Goal: Task Accomplishment & Management: Complete application form

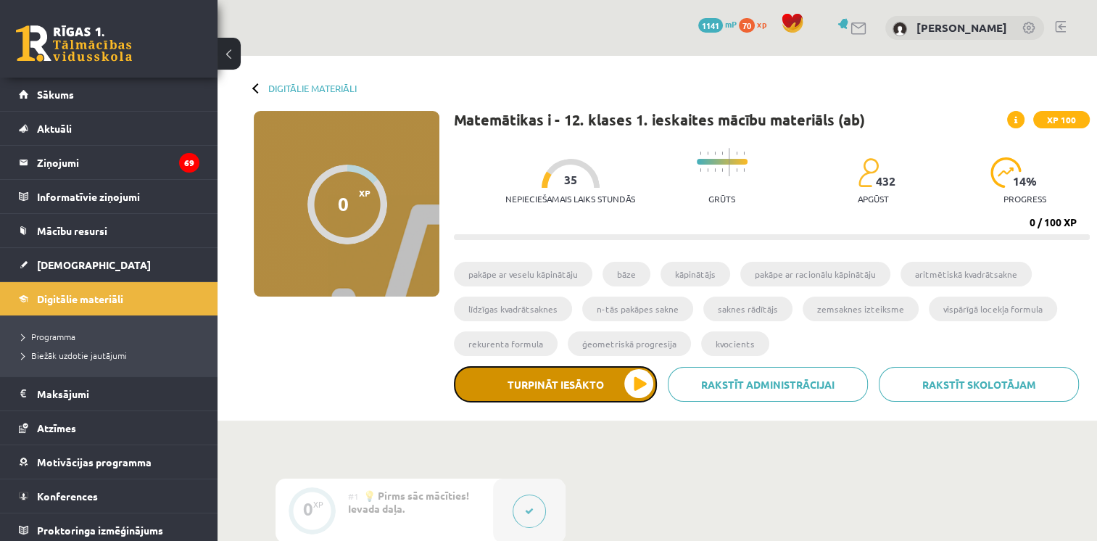
click at [571, 382] on button "Turpināt iesākto" at bounding box center [555, 384] width 203 height 36
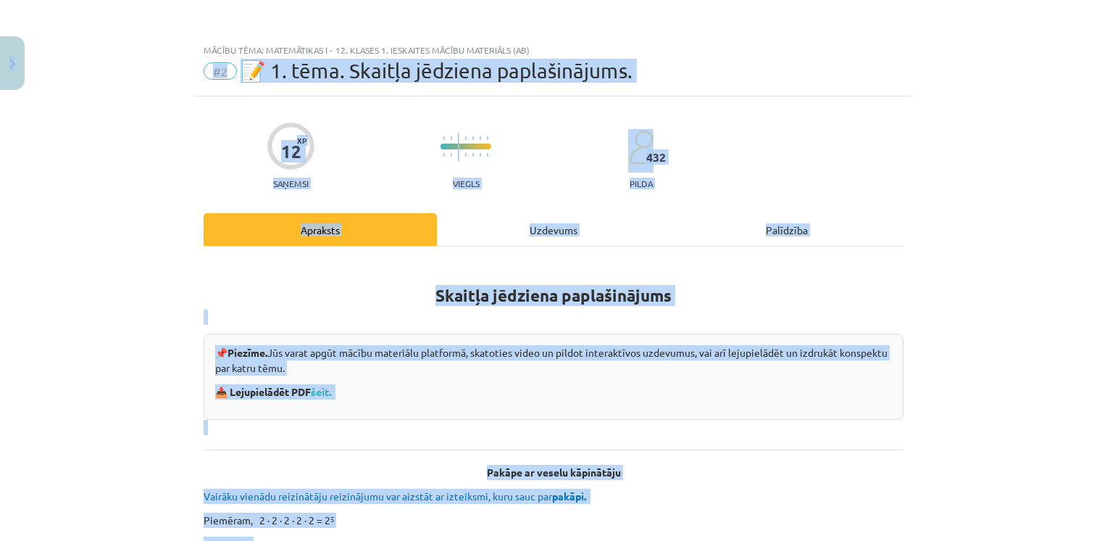
click at [22, 75] on div "Mācību tēma: Matemātikas i - 12. klases 1. ieskaites mācību materiāls (ab) #2 📝…" at bounding box center [553, 270] width 1107 height 541
drag, startPoint x: 22, startPoint y: 75, endPoint x: 175, endPoint y: 136, distance: 163.9
click at [175, 136] on div "Mācību tēma: Matemātikas i - 12. klases 1. ieskaites mācību materiāls (ab) #2 📝…" at bounding box center [553, 270] width 1107 height 541
click at [90, 151] on div "Mācību tēma: Matemātikas i - 12. klases 1. ieskaites mācību materiāls (ab) #2 📝…" at bounding box center [553, 270] width 1107 height 541
click at [12, 72] on button "Close" at bounding box center [12, 63] width 25 height 54
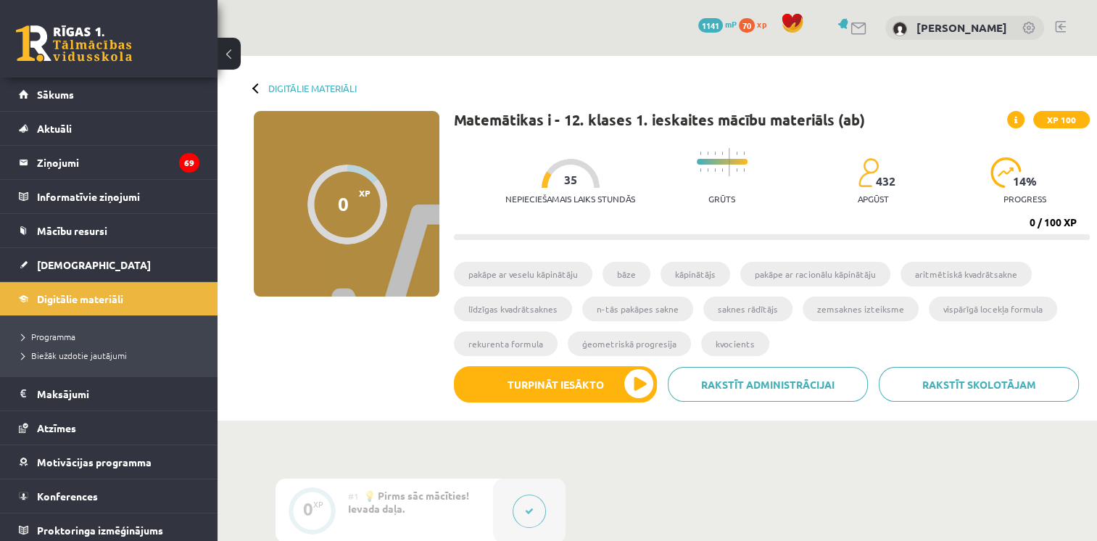
click at [359, 312] on div "0 XP XP 100 0 / 100 XP Matemātikas i - 12. klases 1. ieskaites mācību materiāls…" at bounding box center [657, 262] width 865 height 302
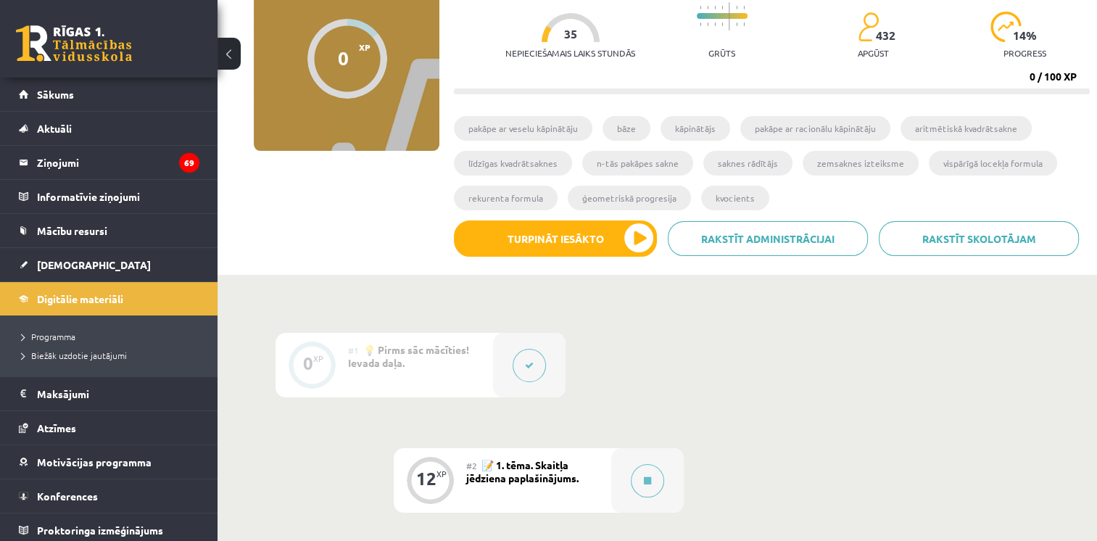
scroll to position [145, 0]
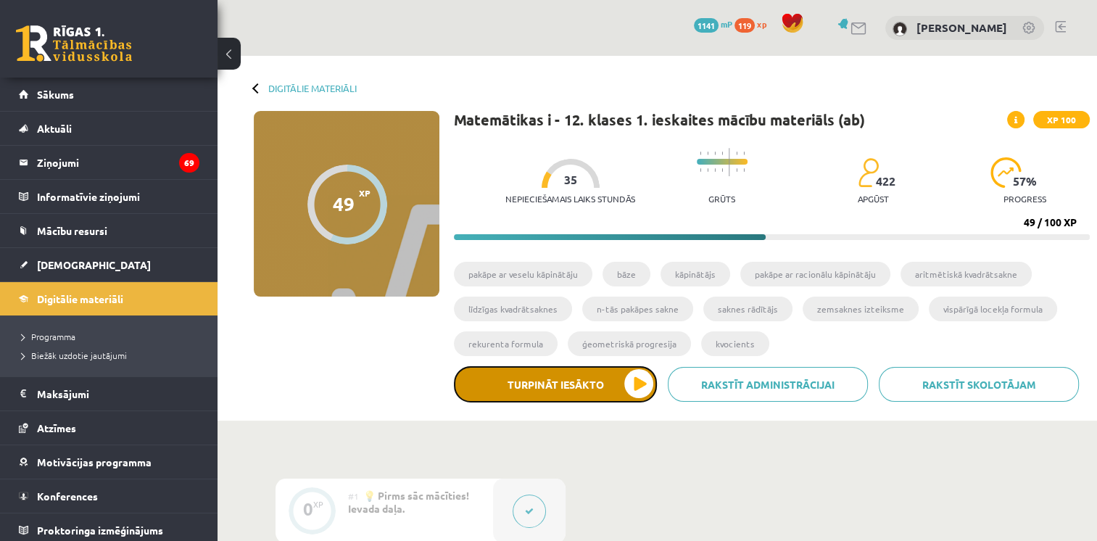
click at [580, 382] on button "Turpināt iesākto" at bounding box center [555, 384] width 203 height 36
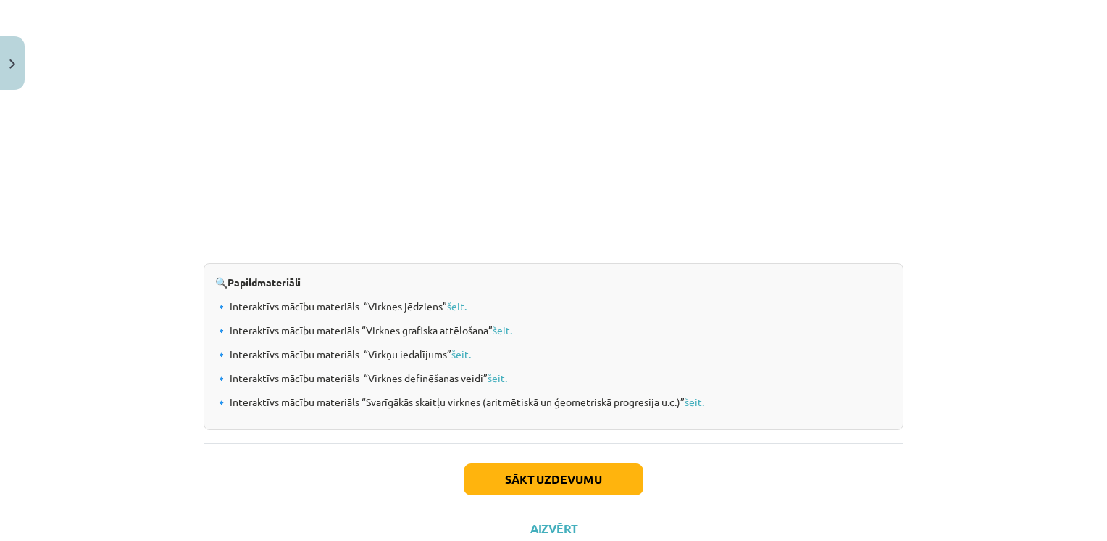
scroll to position [1450, 0]
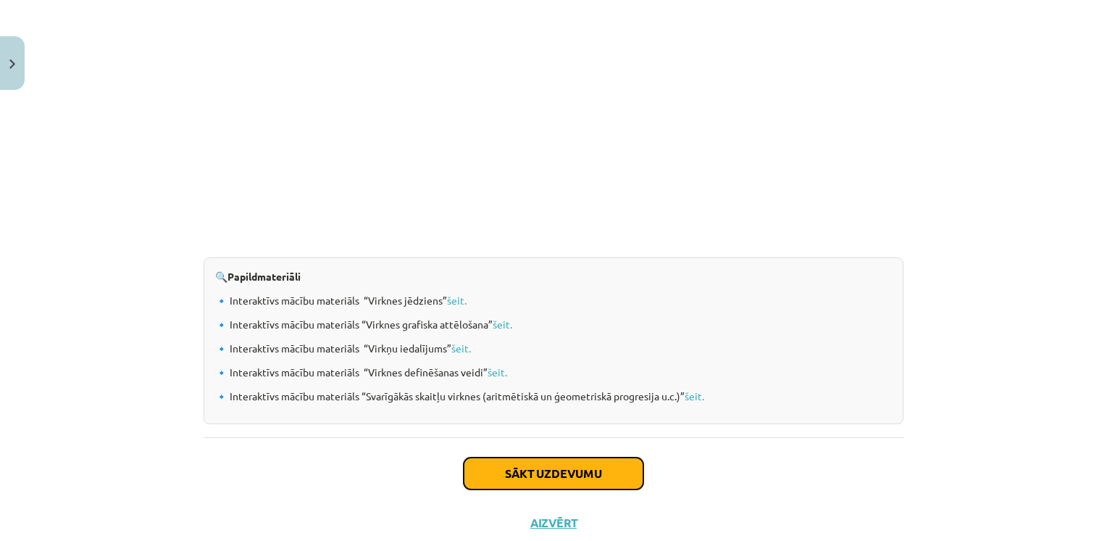
click at [549, 476] on button "Sākt uzdevumu" at bounding box center [554, 473] width 180 height 32
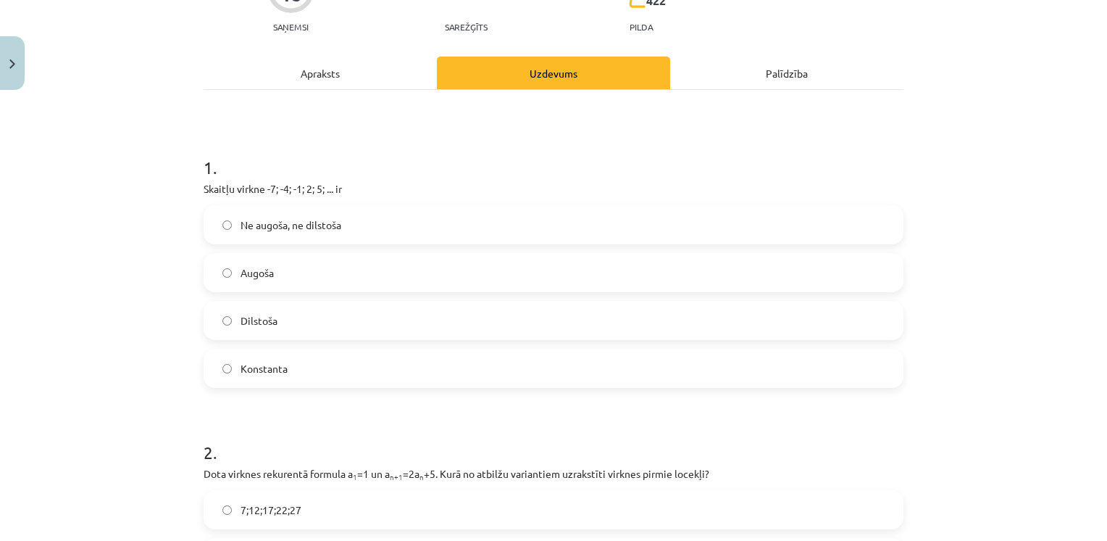
scroll to position [181, 0]
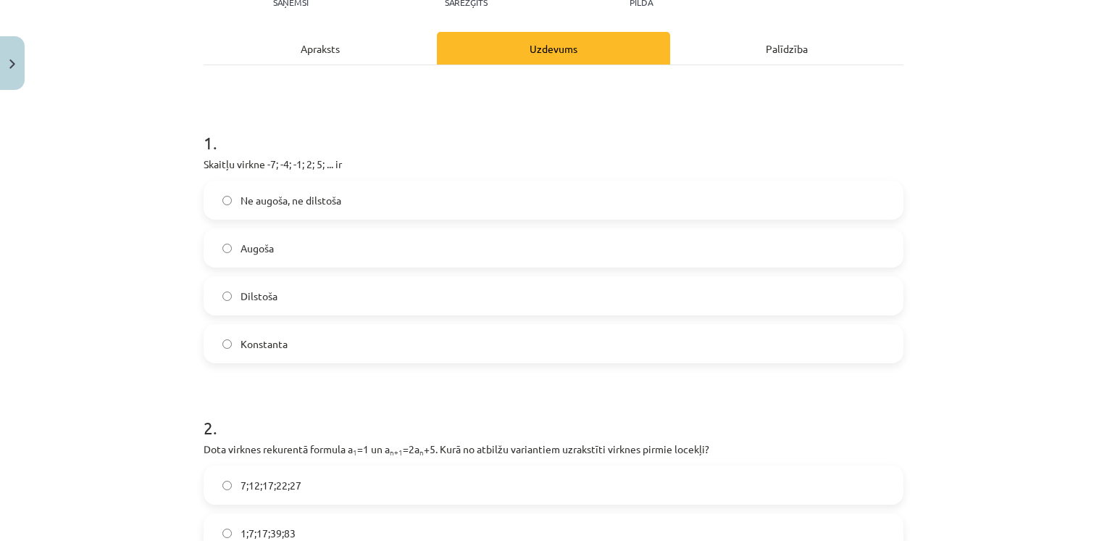
click at [254, 245] on span "Augoša" at bounding box center [257, 248] width 33 height 15
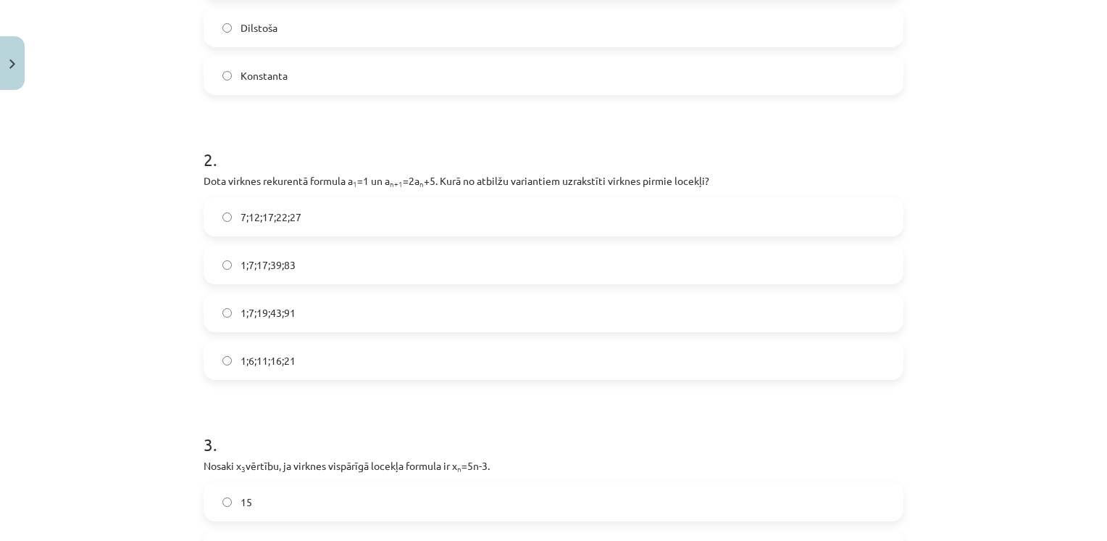
scroll to position [471, 0]
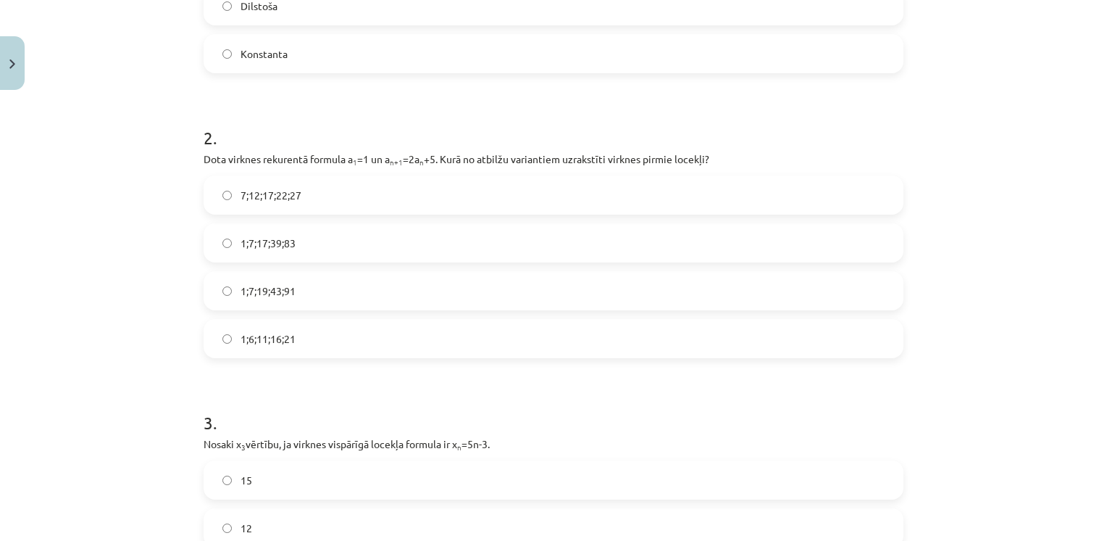
click at [257, 297] on span "1;7;19;43;91" at bounding box center [268, 290] width 55 height 15
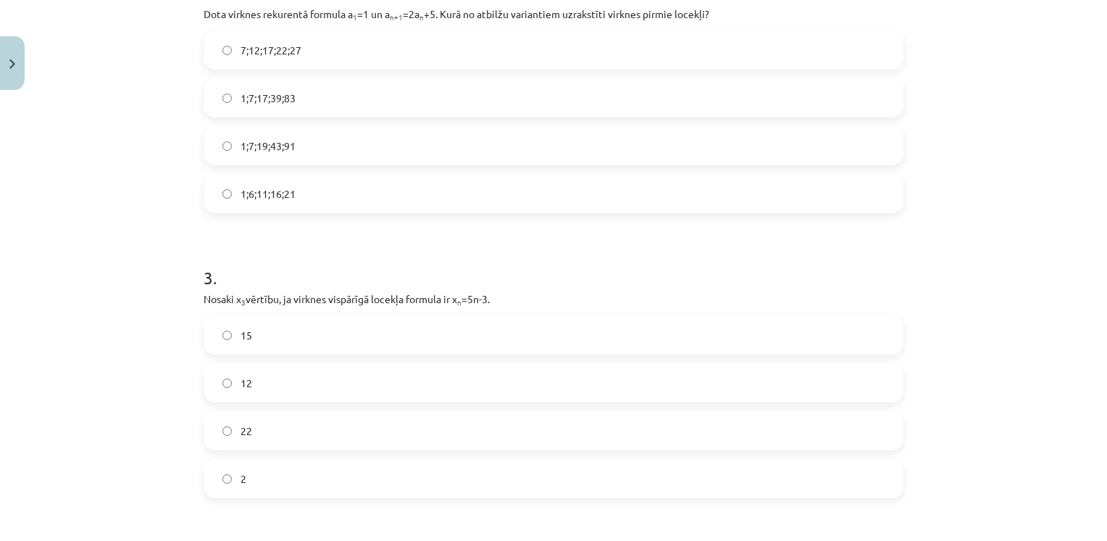
scroll to position [689, 0]
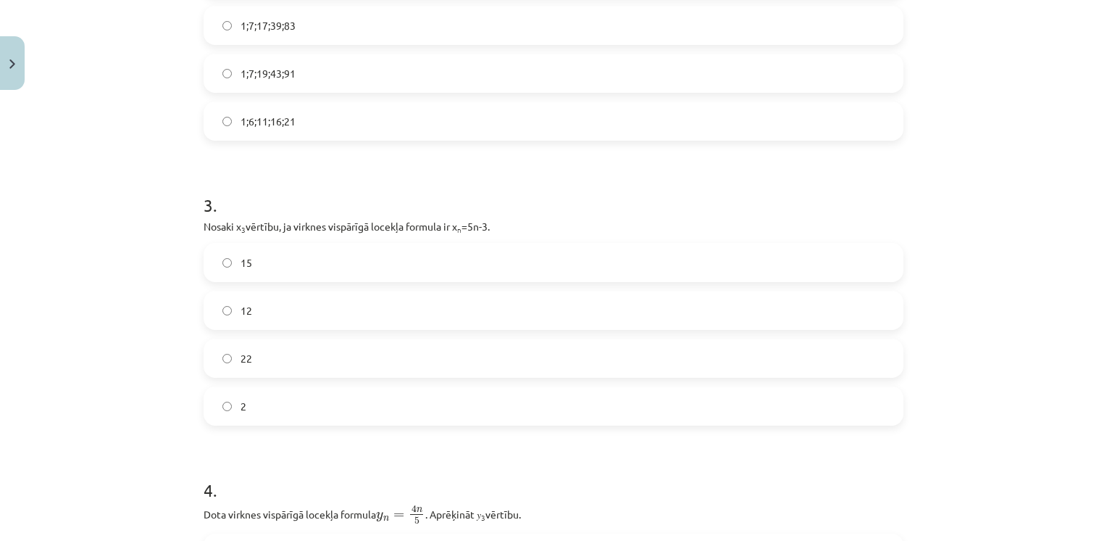
click at [270, 313] on label "12" at bounding box center [553, 310] width 697 height 36
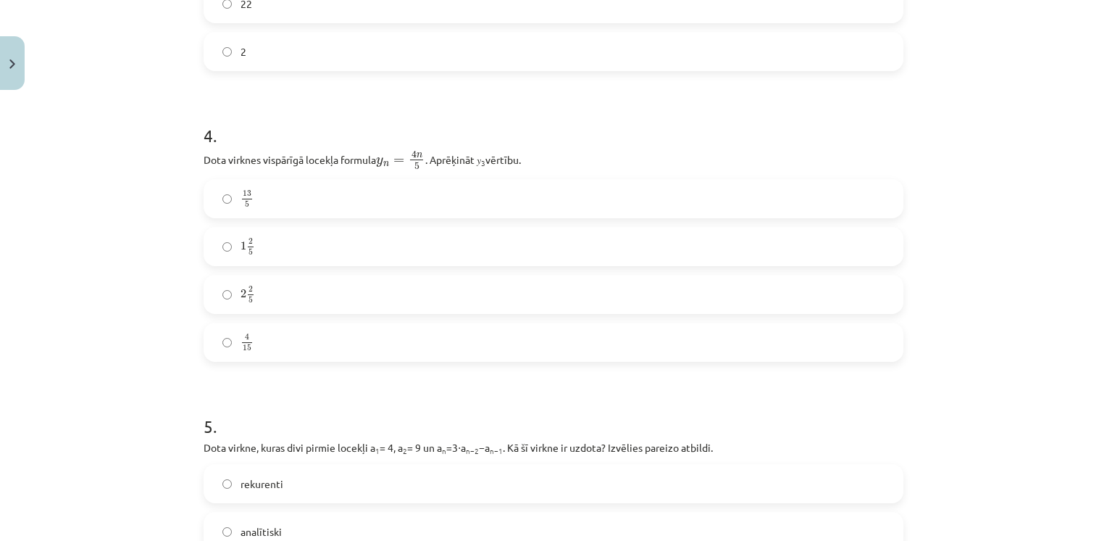
scroll to position [1051, 0]
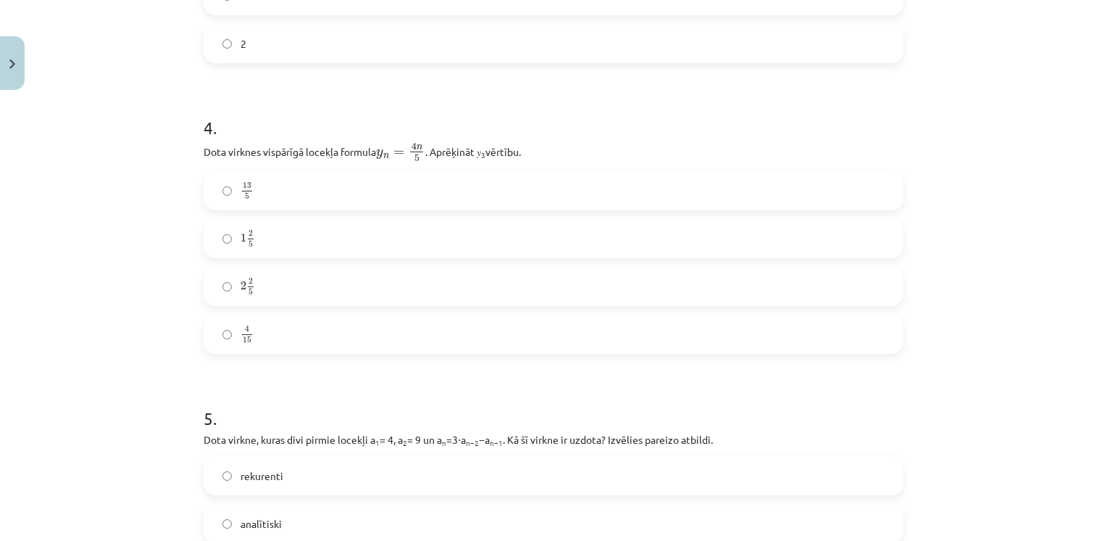
click at [281, 298] on label "2 2 5 2 2 5" at bounding box center [553, 286] width 697 height 36
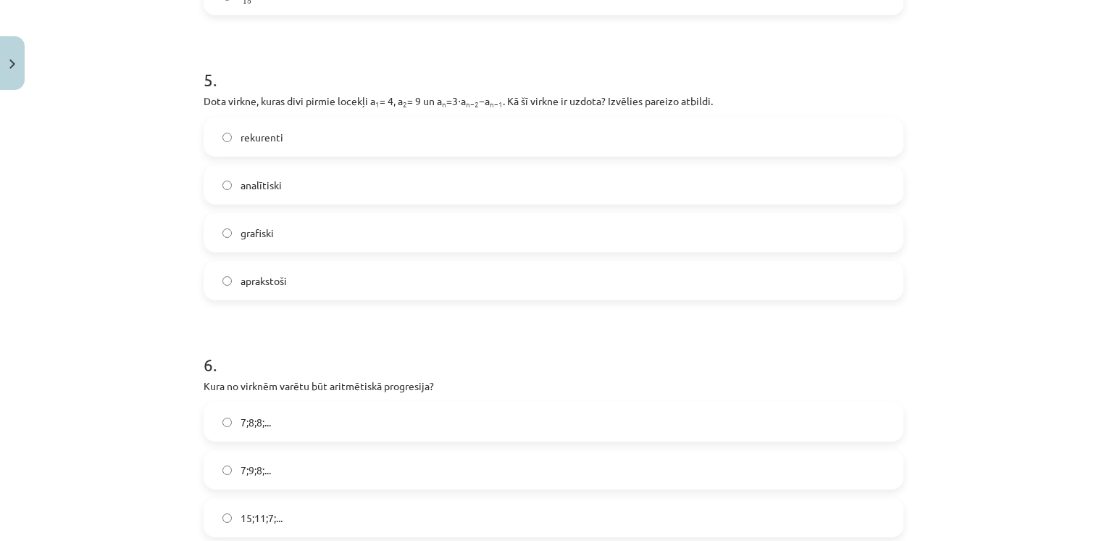
scroll to position [1413, 0]
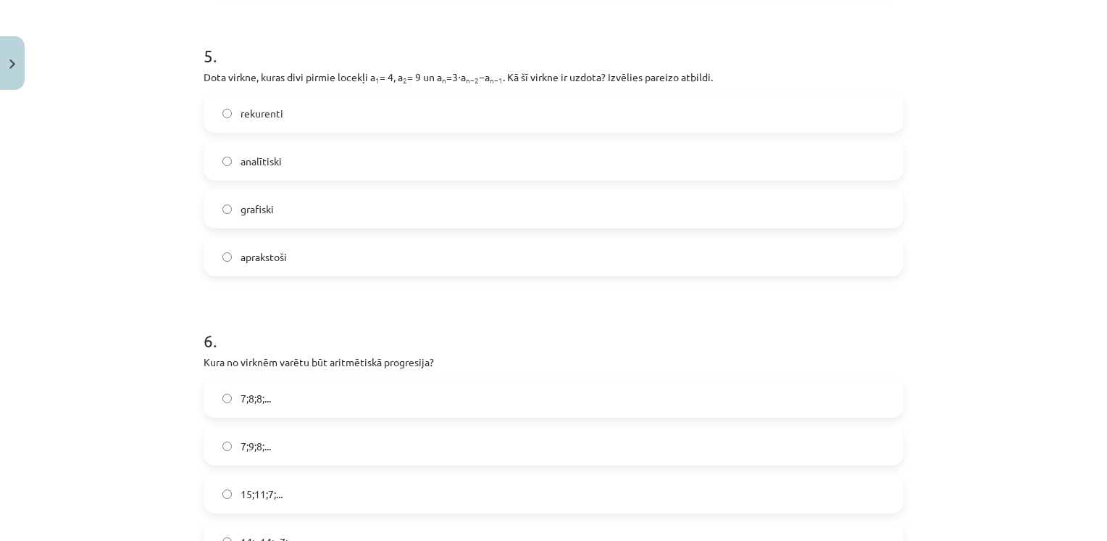
click at [294, 158] on label "analītiski" at bounding box center [553, 161] width 697 height 36
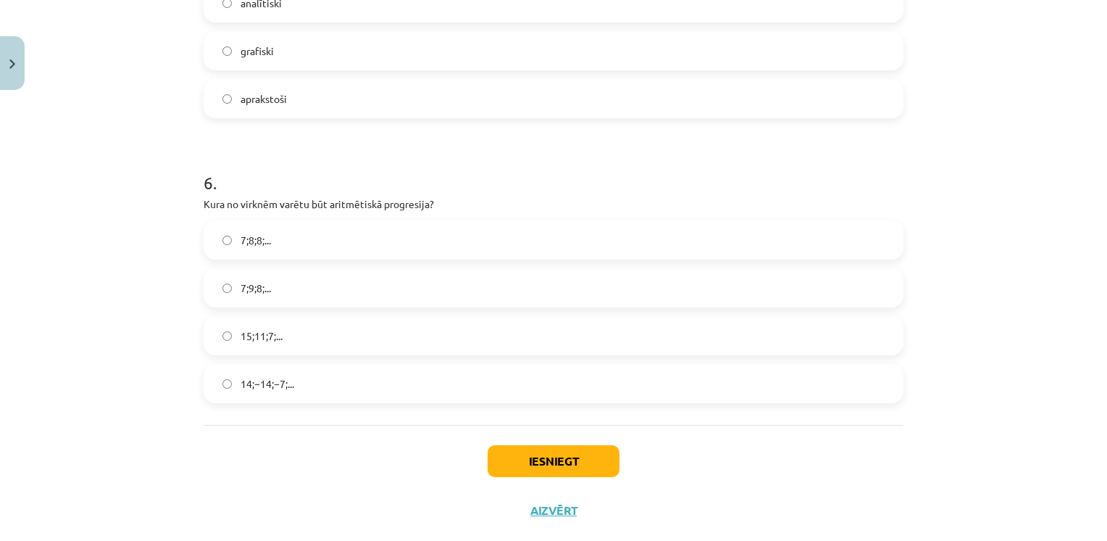
scroll to position [1600, 0]
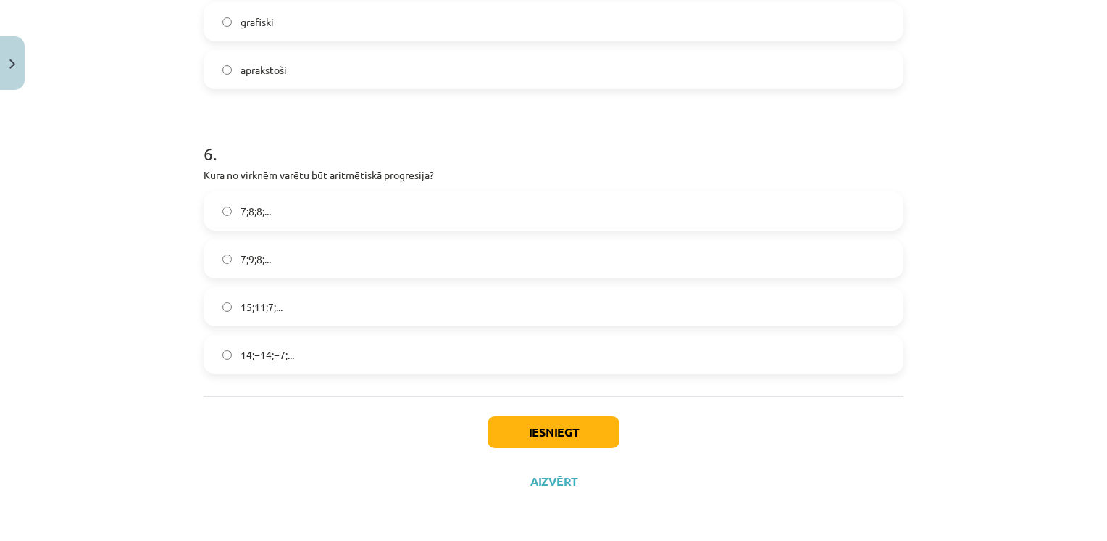
click at [280, 309] on label "15;11;7;..." at bounding box center [553, 306] width 697 height 36
click at [549, 425] on button "Iesniegt" at bounding box center [554, 432] width 132 height 32
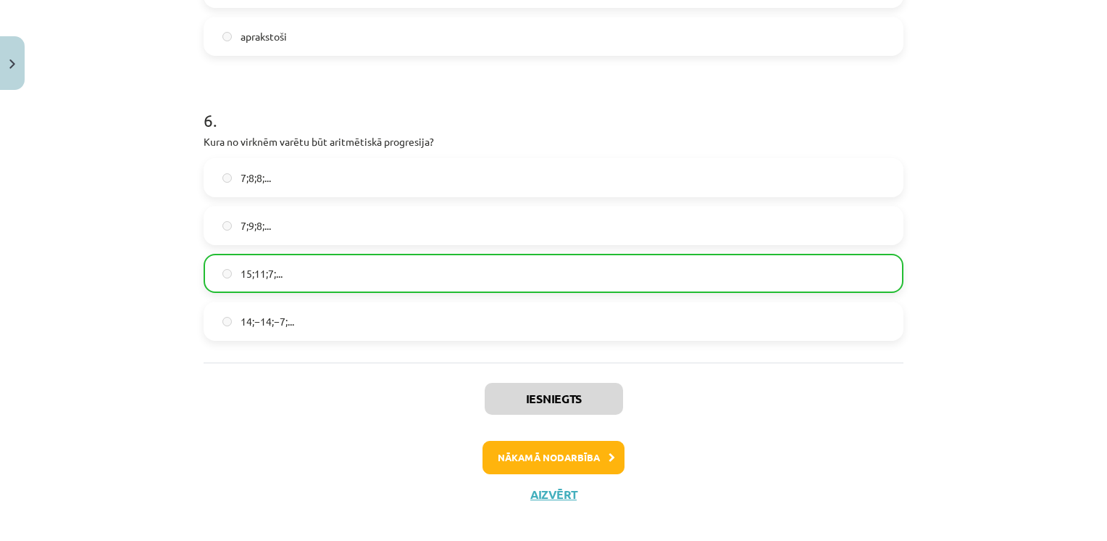
scroll to position [1647, 0]
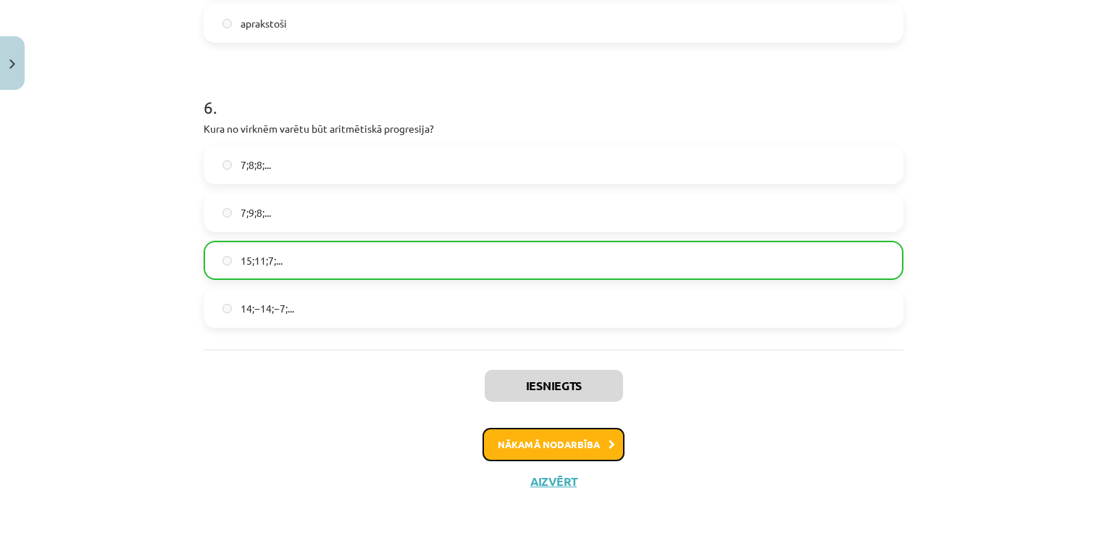
click at [552, 436] on button "Nākamā nodarbība" at bounding box center [554, 444] width 142 height 33
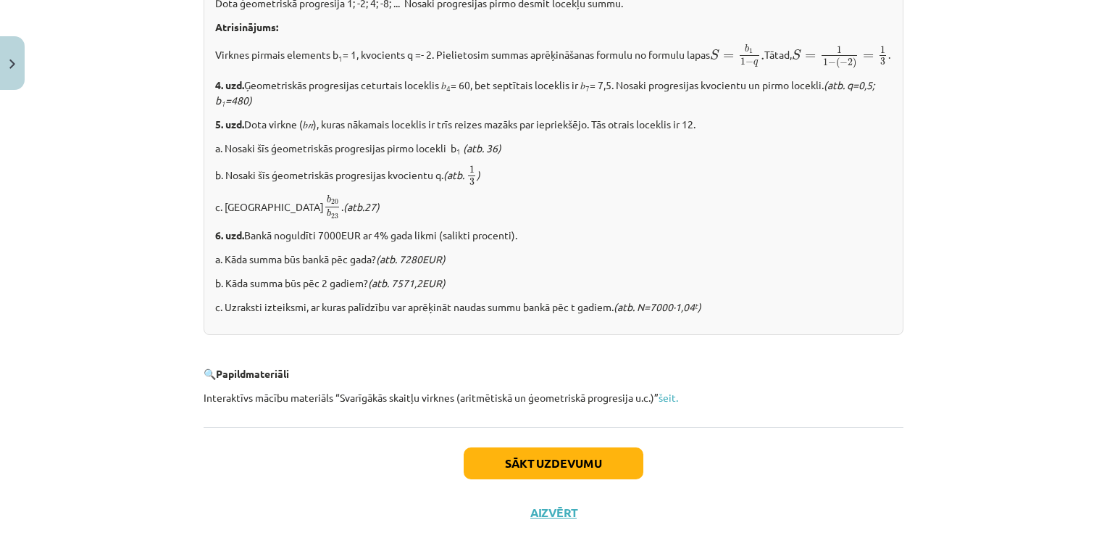
scroll to position [1808, 0]
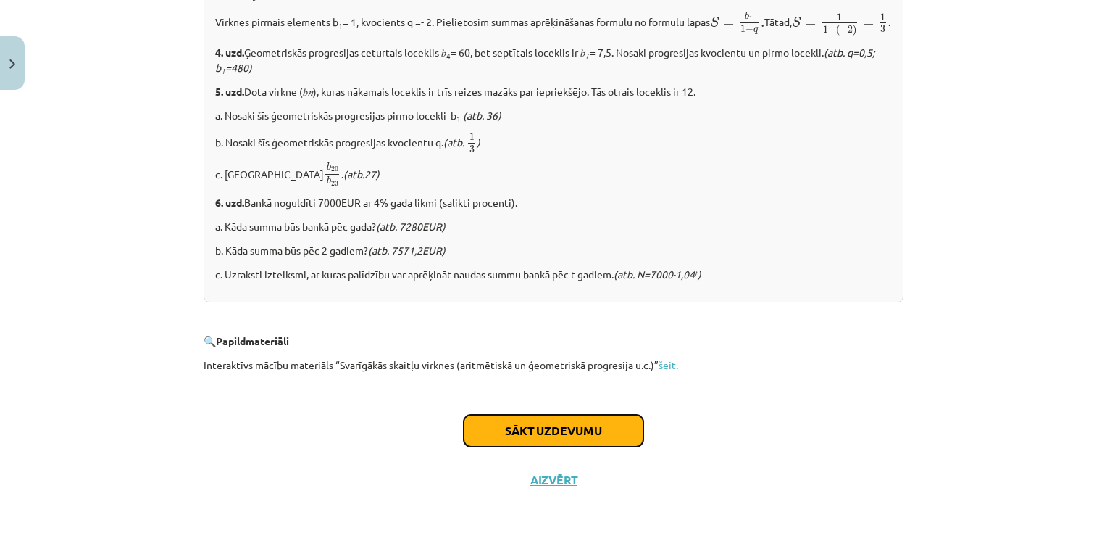
click at [533, 420] on button "Sākt uzdevumu" at bounding box center [554, 431] width 180 height 32
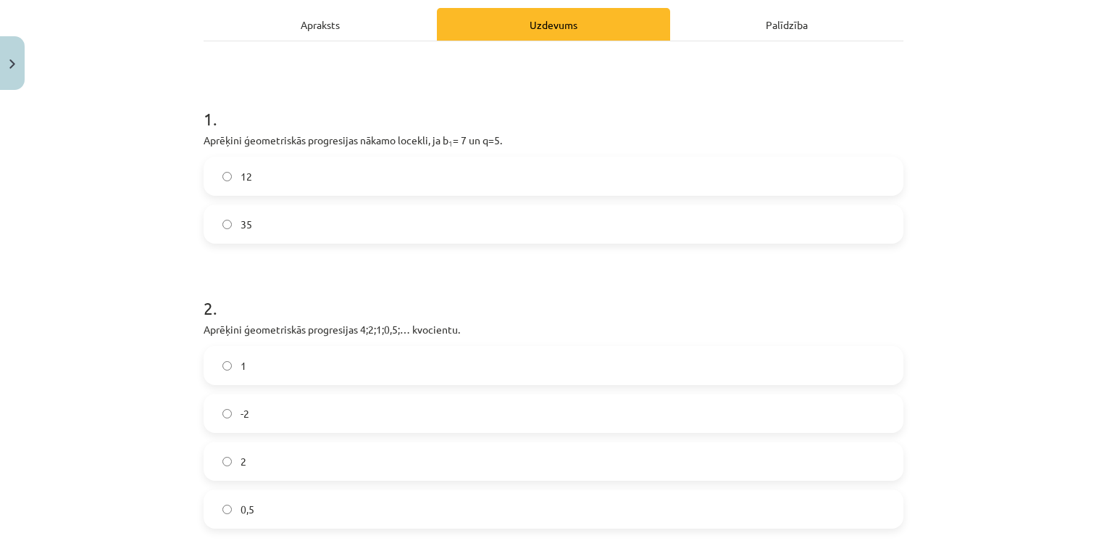
scroll to position [254, 0]
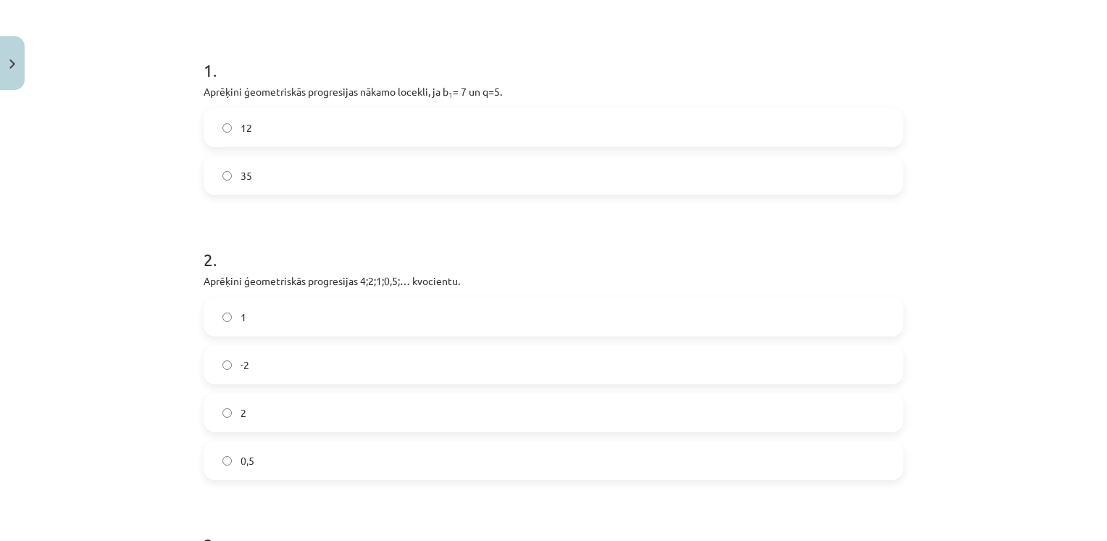
click at [270, 164] on label "35" at bounding box center [553, 175] width 697 height 36
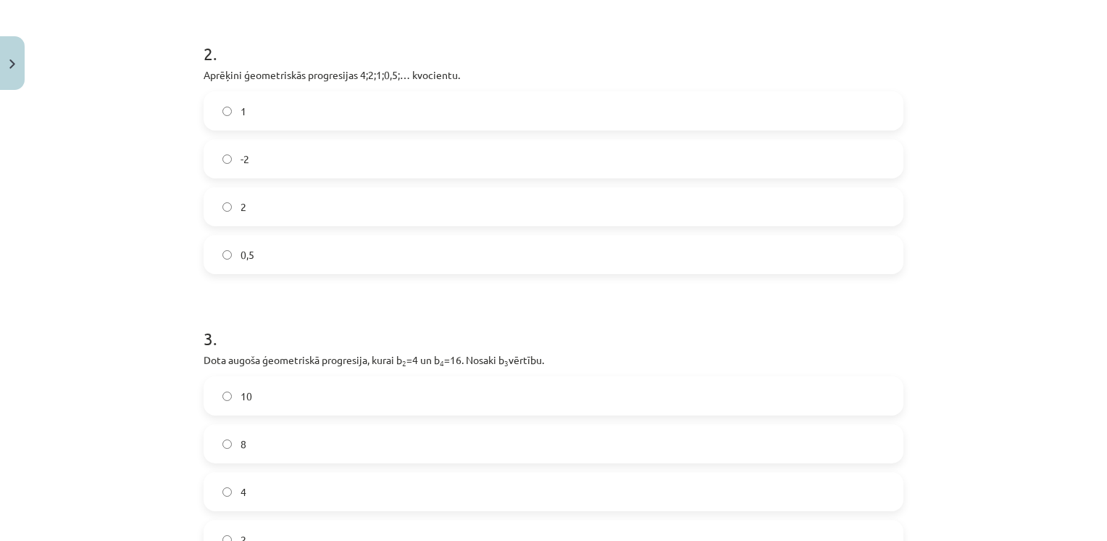
scroll to position [471, 0]
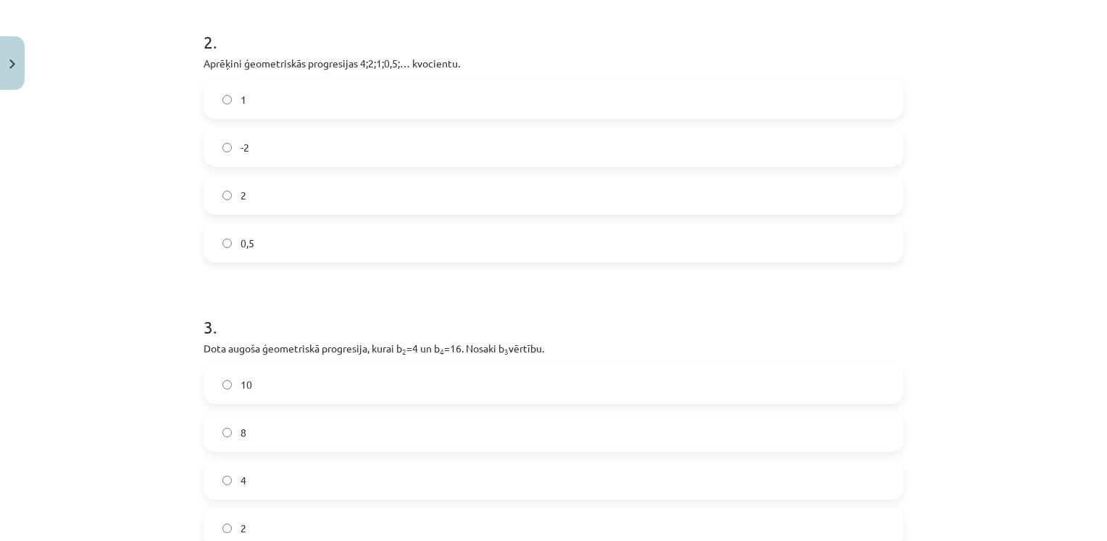
click at [248, 259] on label "0,5" at bounding box center [553, 243] width 697 height 36
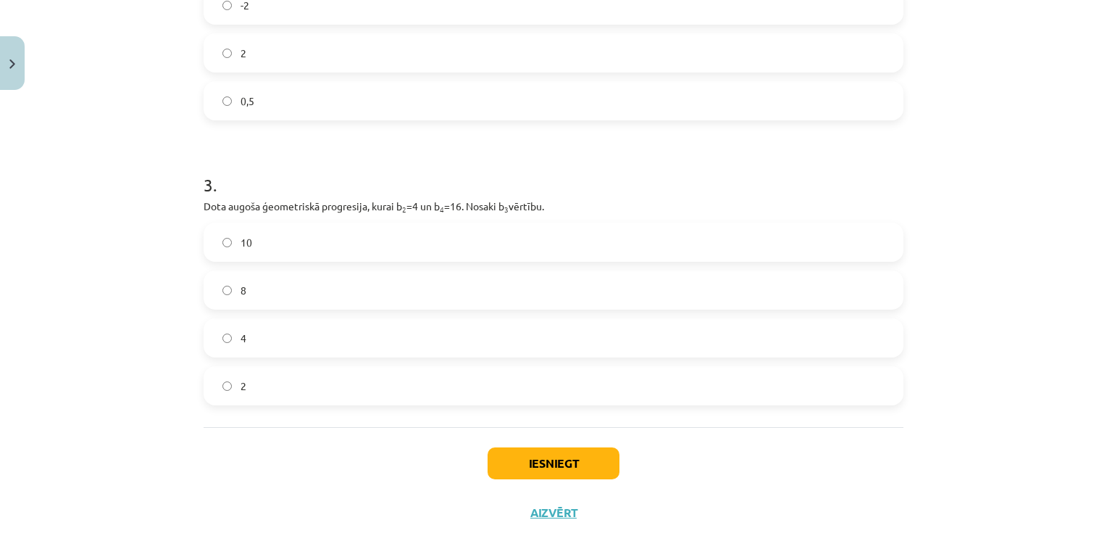
scroll to position [616, 0]
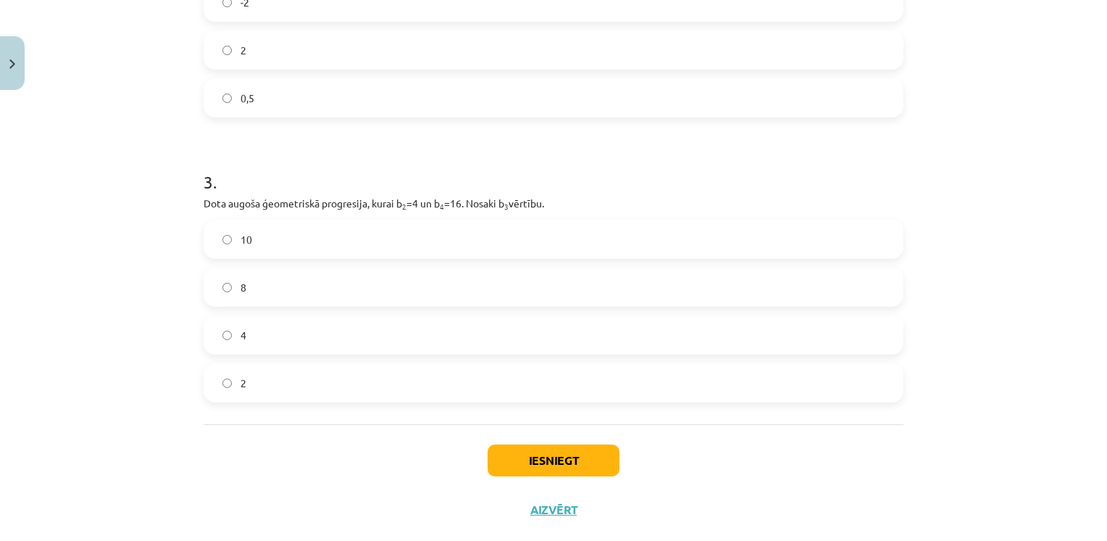
click at [308, 275] on label "8" at bounding box center [553, 287] width 697 height 36
click at [570, 468] on button "Iesniegt" at bounding box center [554, 460] width 132 height 32
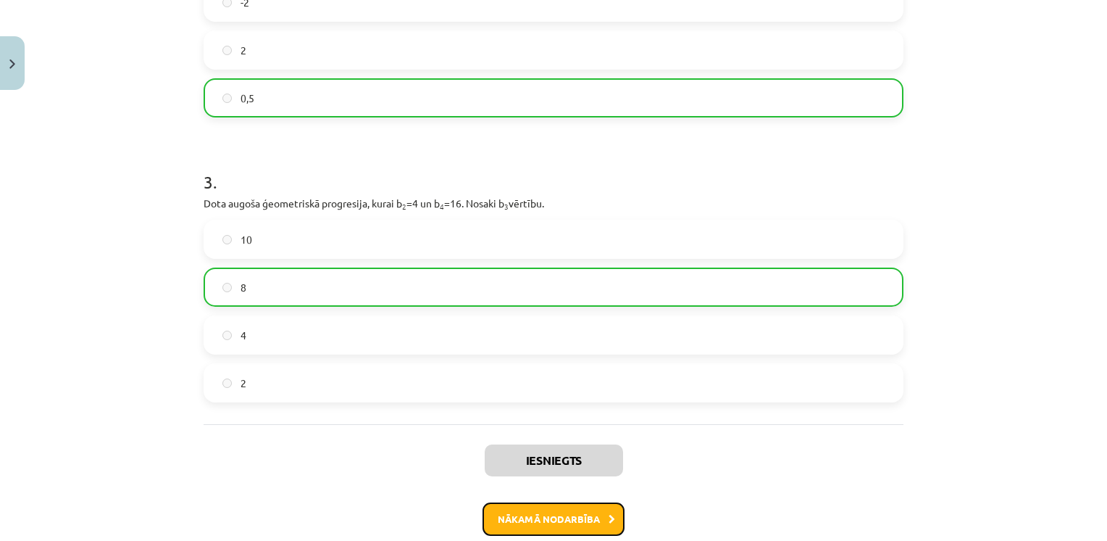
click at [542, 512] on button "Nākamā nodarbība" at bounding box center [554, 518] width 142 height 33
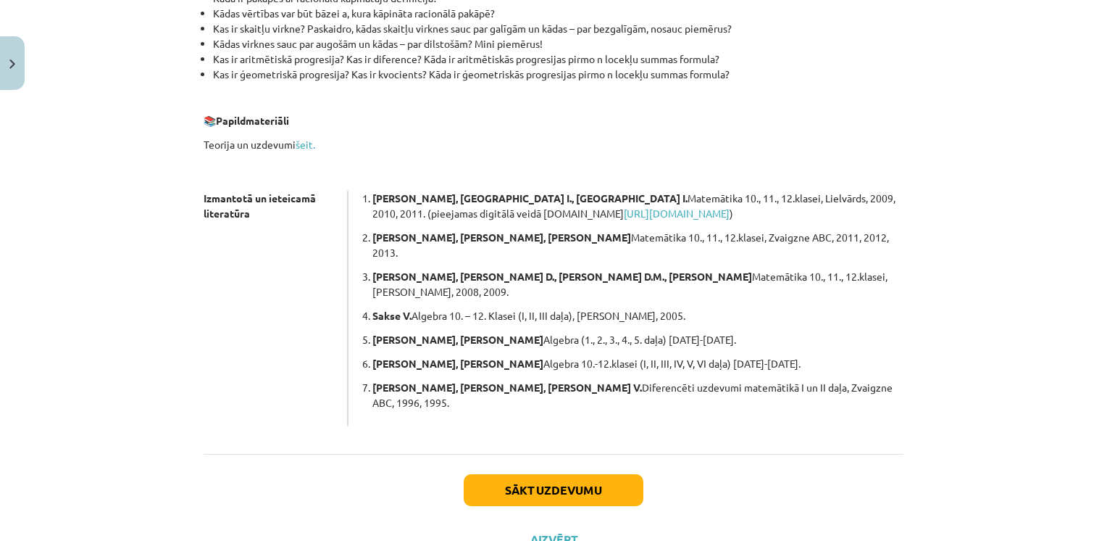
scroll to position [375, 0]
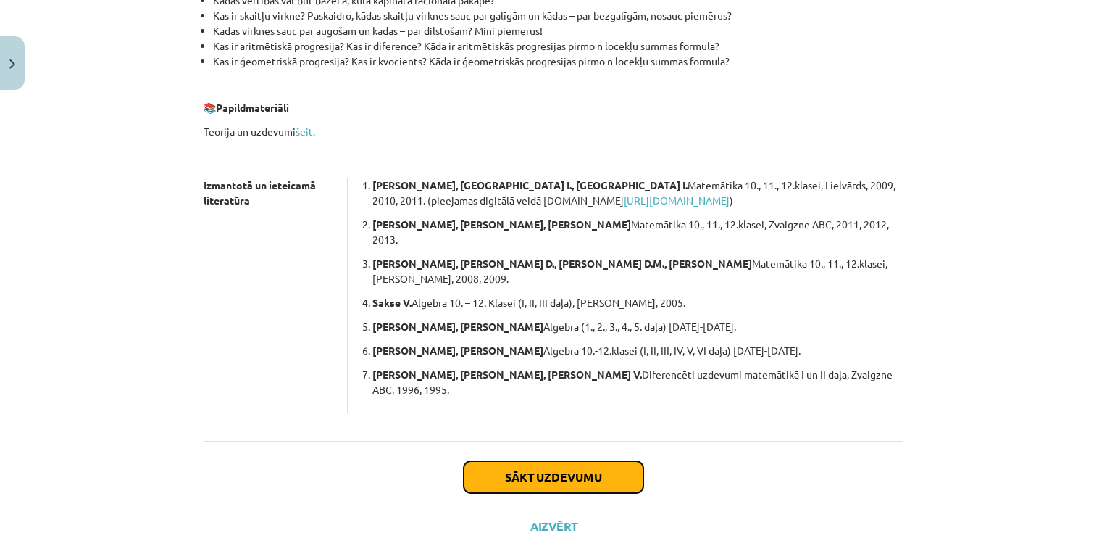
click at [557, 461] on button "Sākt uzdevumu" at bounding box center [554, 477] width 180 height 32
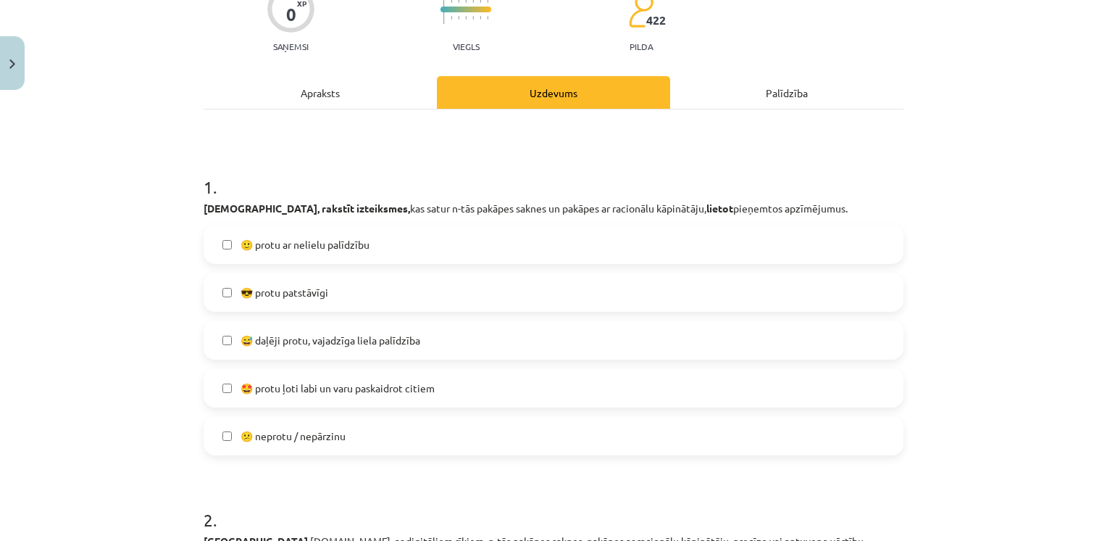
scroll to position [181, 0]
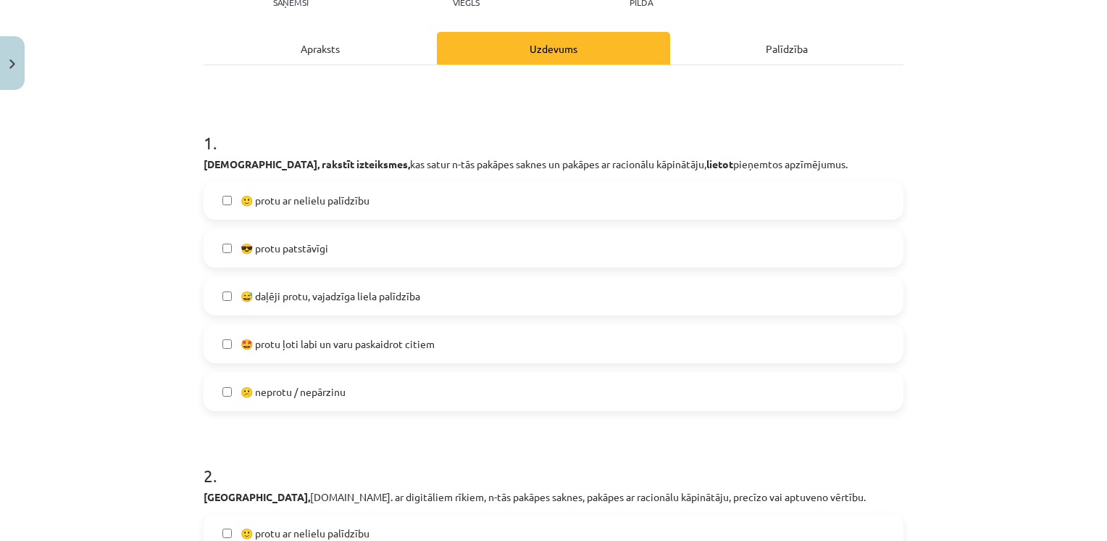
click at [352, 304] on label "😅 daļēji protu, vajadzīga liela palīdzība" at bounding box center [553, 296] width 697 height 36
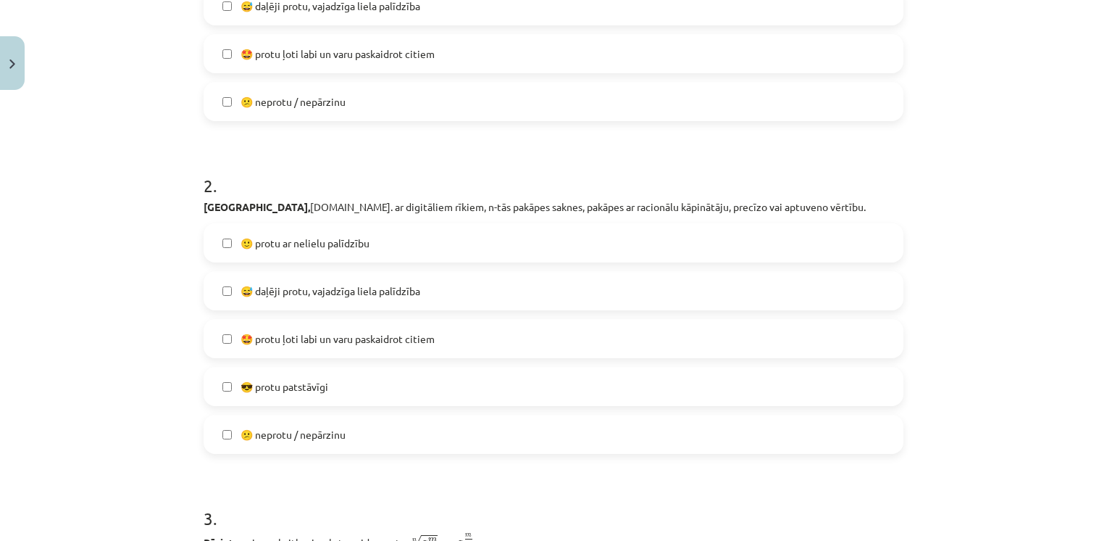
scroll to position [254, 0]
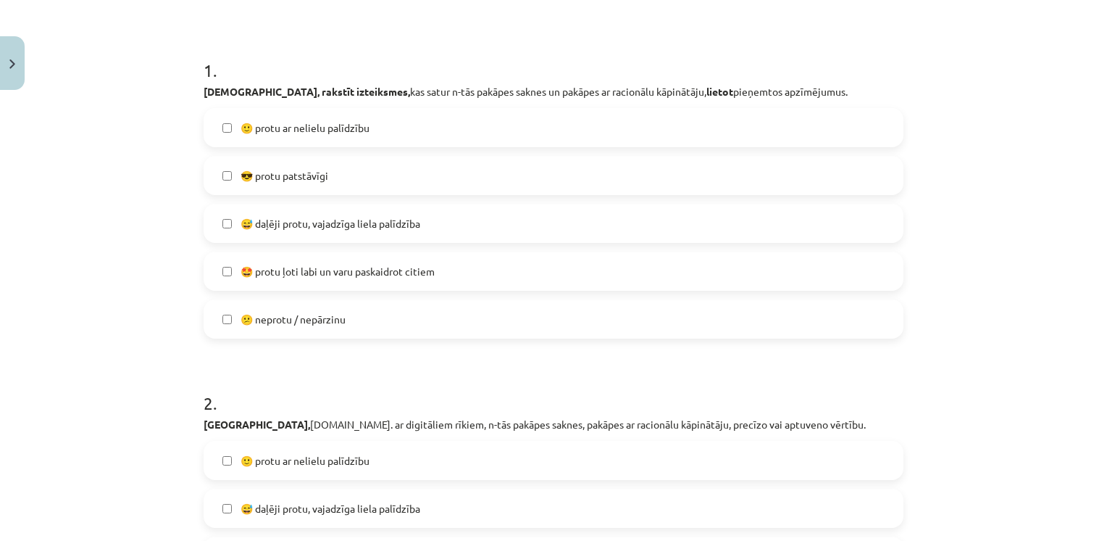
click at [328, 178] on label "😎 protu patstāvīgi" at bounding box center [553, 175] width 697 height 36
click at [333, 120] on span "🙂 protu ar nelielu palīdzību" at bounding box center [305, 127] width 129 height 15
click at [316, 212] on label "😅 daļēji protu, vajadzīga liela palīdzība" at bounding box center [553, 223] width 697 height 36
click at [333, 188] on label "😎 protu patstāvīgi" at bounding box center [553, 175] width 697 height 36
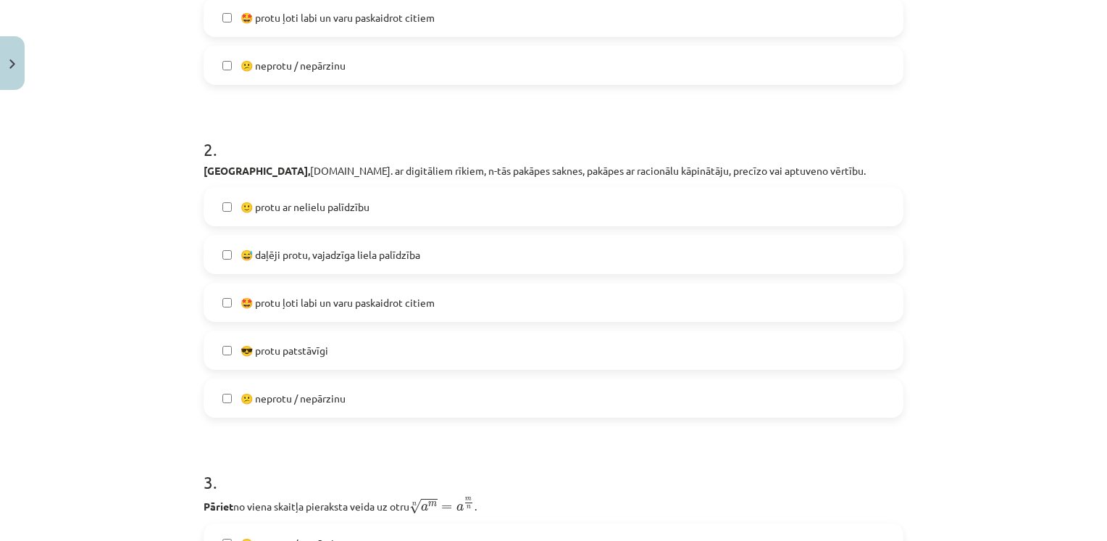
scroll to position [544, 0]
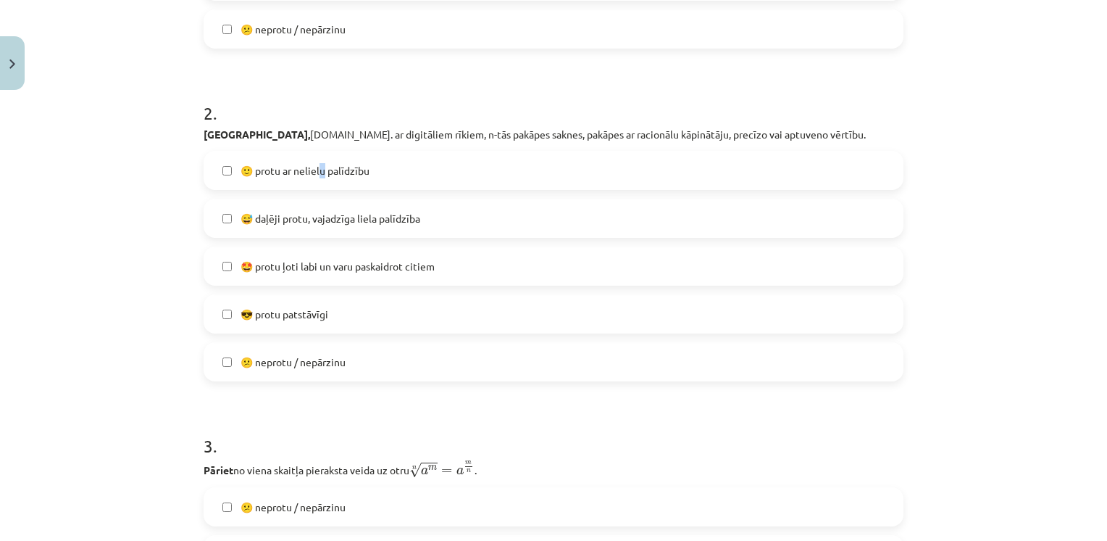
click at [316, 178] on label "🙂 protu ar nelielu palīdzību" at bounding box center [553, 170] width 697 height 36
drag, startPoint x: 316, startPoint y: 178, endPoint x: 255, endPoint y: 181, distance: 61.0
click at [255, 181] on label "🙂 protu ar nelielu palīdzību" at bounding box center [553, 170] width 697 height 36
drag, startPoint x: 255, startPoint y: 181, endPoint x: 208, endPoint y: 172, distance: 47.9
click at [208, 172] on label "🙂 protu ar nelielu palīdzību" at bounding box center [553, 170] width 697 height 36
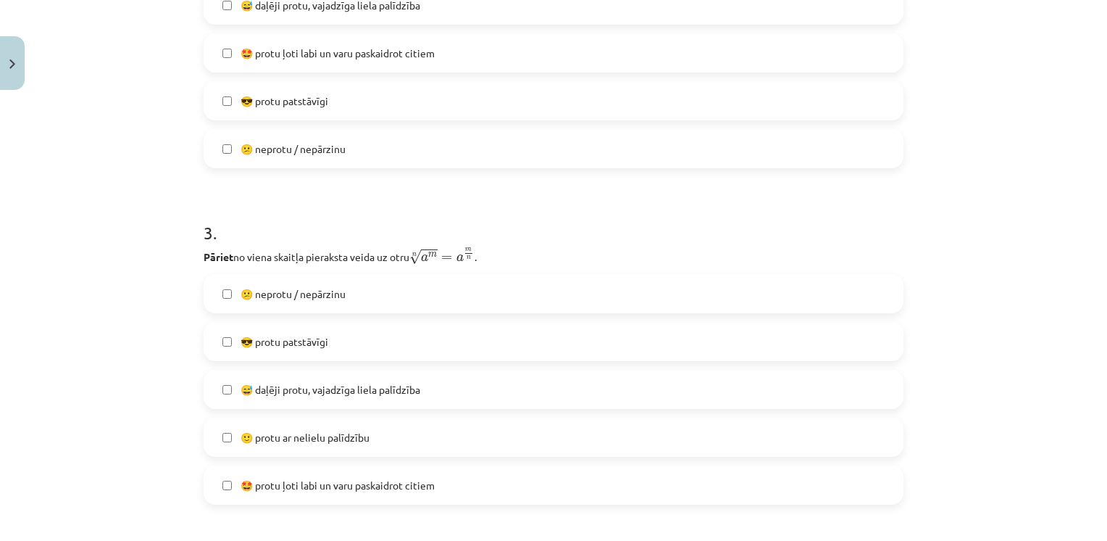
scroll to position [833, 0]
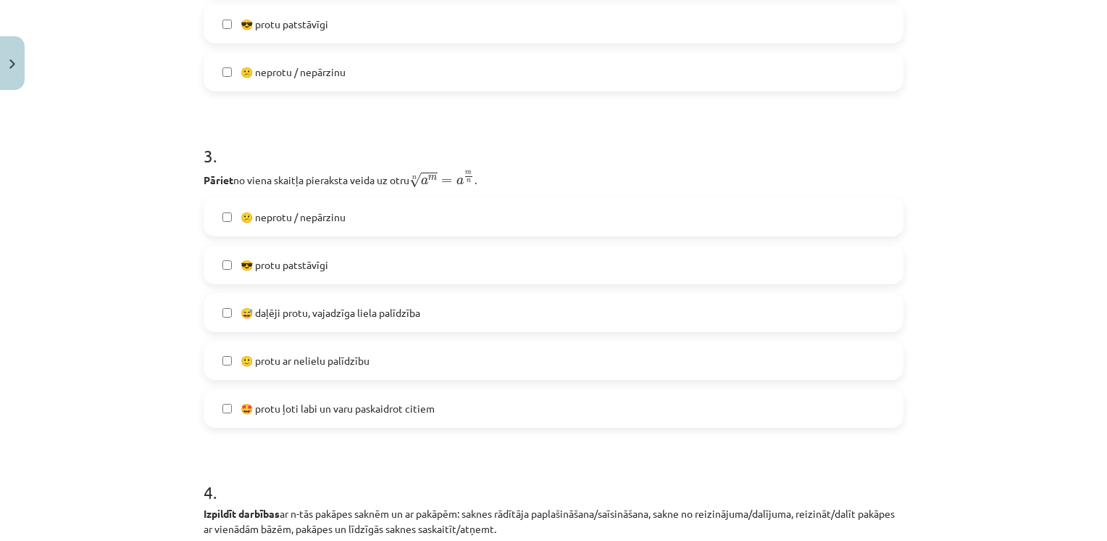
click at [270, 317] on span "😅 daļēji protu, vajadzīga liela palīdzība" at bounding box center [331, 312] width 180 height 15
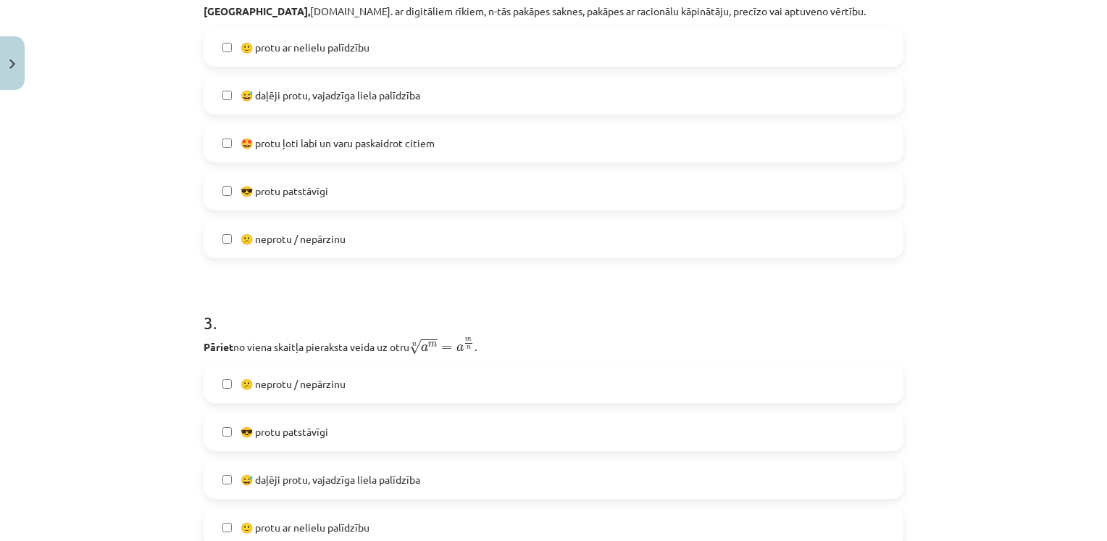
scroll to position [544, 0]
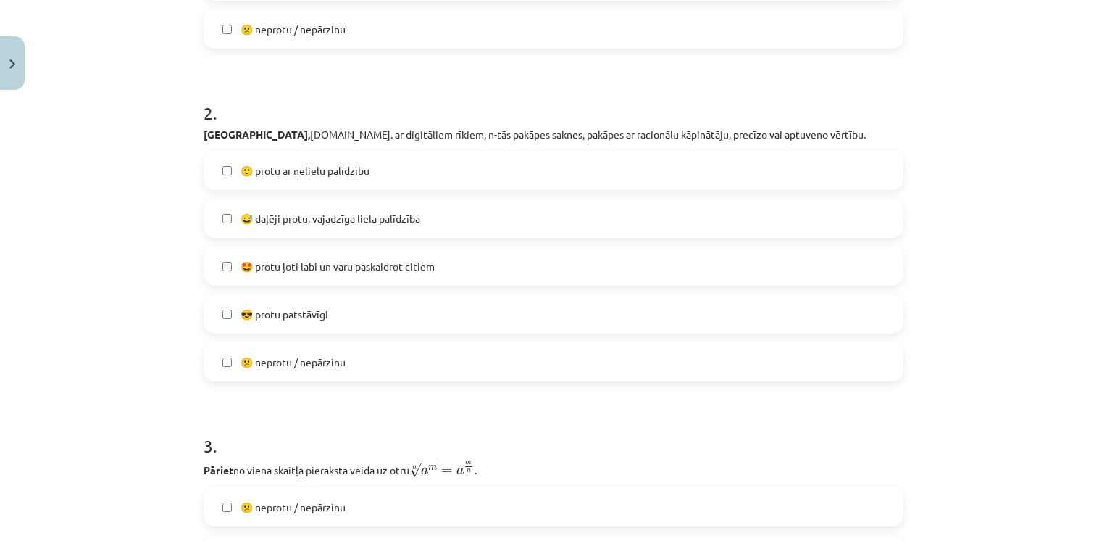
click at [215, 307] on label "😎 protu patstāvīgi" at bounding box center [553, 314] width 697 height 36
click at [212, 170] on label "🙂 protu ar nelielu palīdzību" at bounding box center [553, 170] width 697 height 36
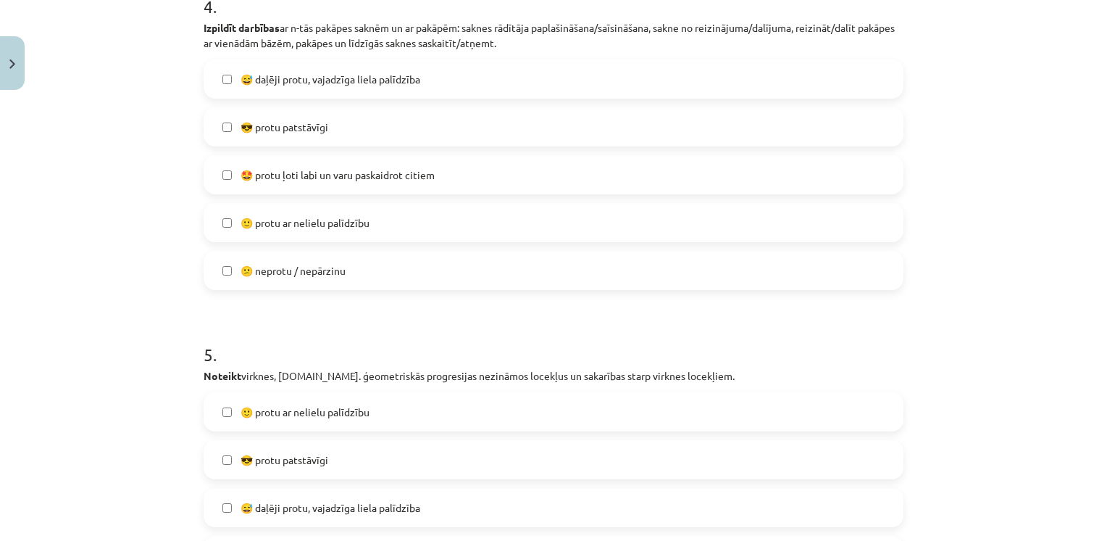
scroll to position [1341, 0]
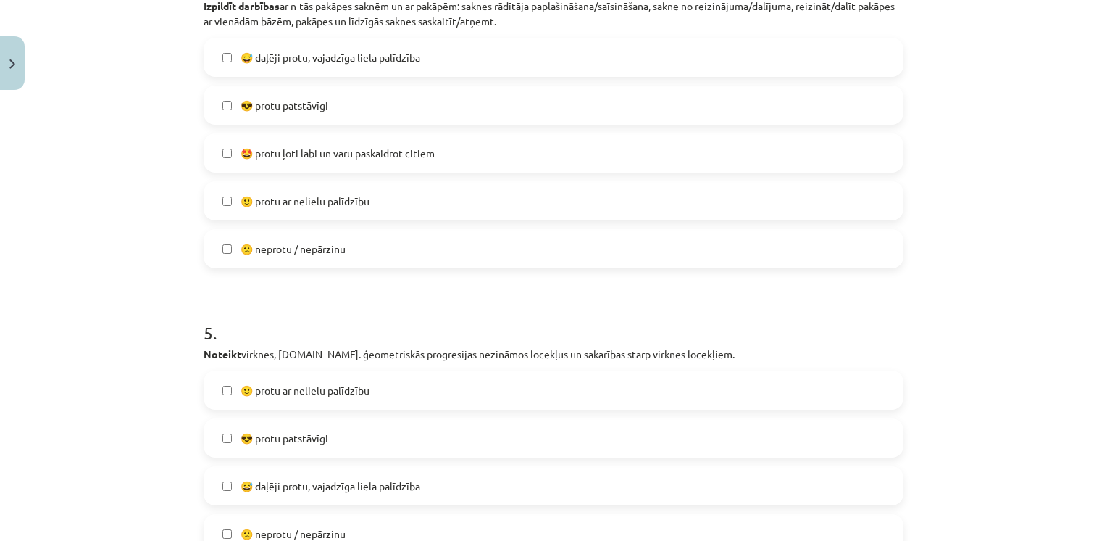
click at [215, 206] on label "🙂 protu ar nelielu palīdzību" at bounding box center [553, 201] width 697 height 36
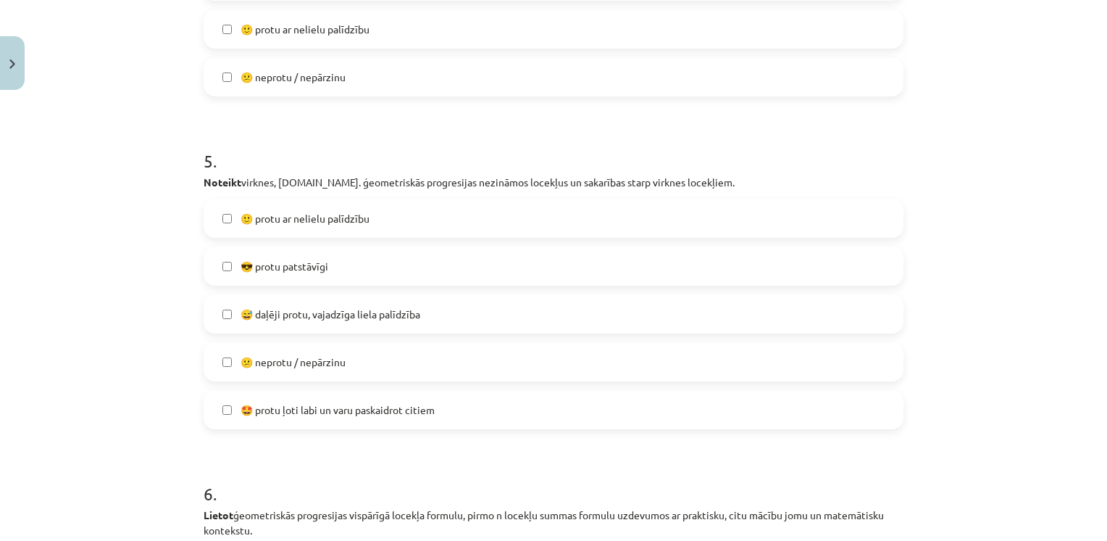
scroll to position [1558, 0]
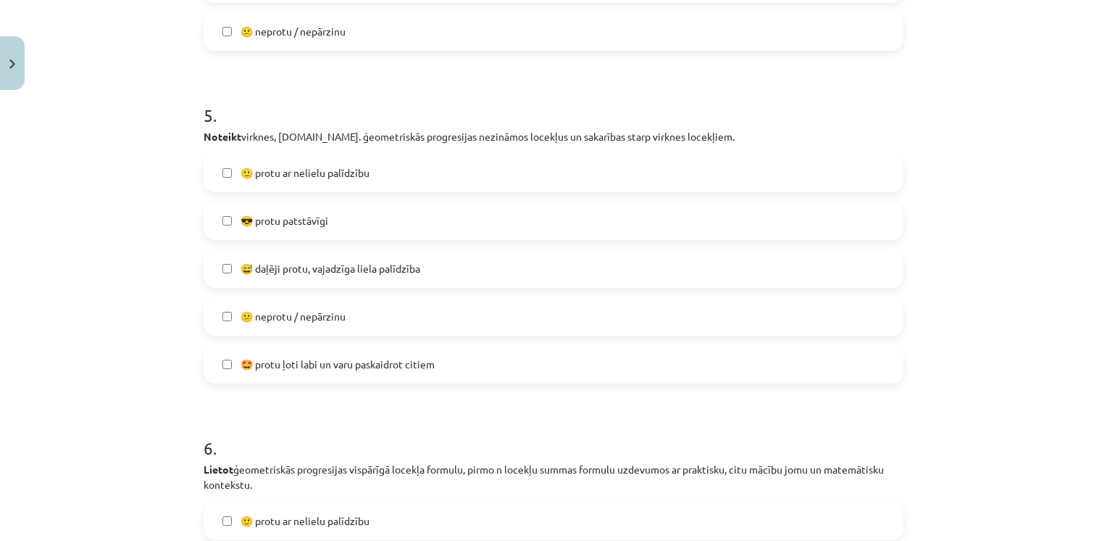
click at [219, 179] on label "🙂 protu ar nelielu palīdzību" at bounding box center [553, 172] width 697 height 36
click at [228, 259] on label "😅 daļēji protu, vajadzīga liela palīdzība" at bounding box center [553, 268] width 697 height 36
click at [225, 172] on label "🙂 protu ar nelielu palīdzību" at bounding box center [553, 172] width 697 height 36
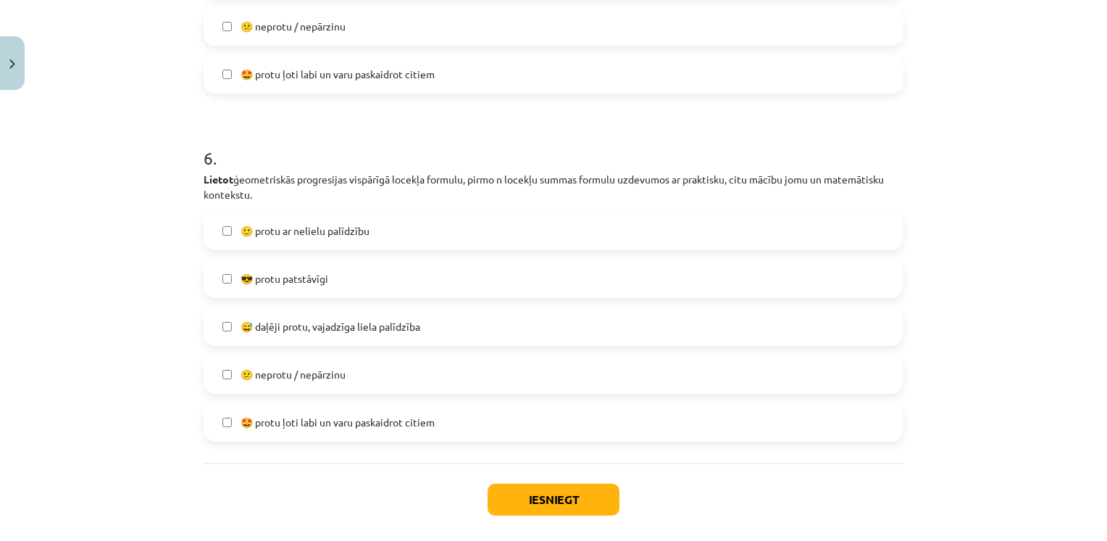
click at [220, 283] on label "😎 protu patstāvīgi" at bounding box center [553, 278] width 697 height 36
click at [542, 494] on button "Iesniegt" at bounding box center [554, 499] width 132 height 32
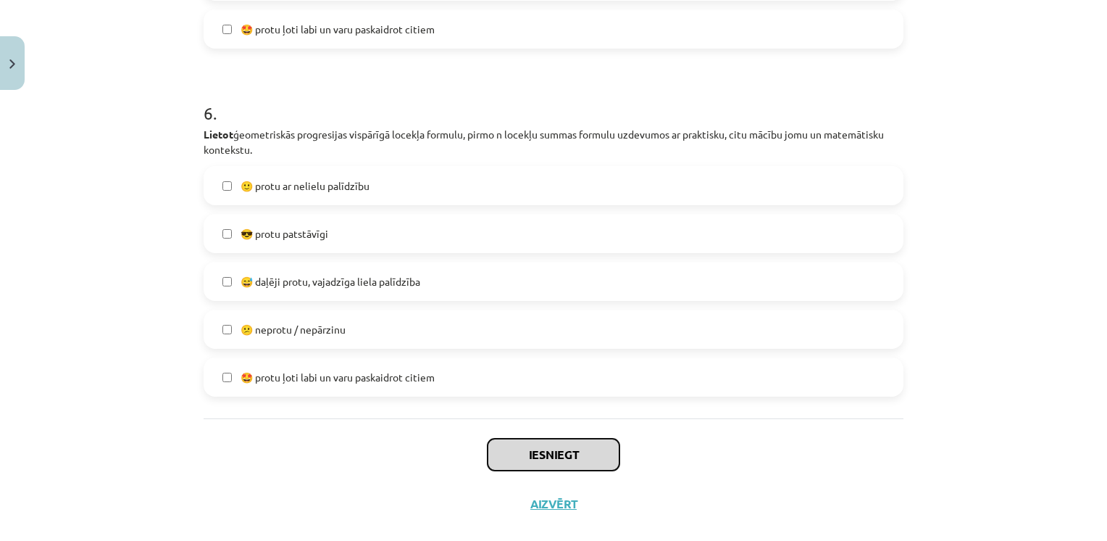
scroll to position [1916, 0]
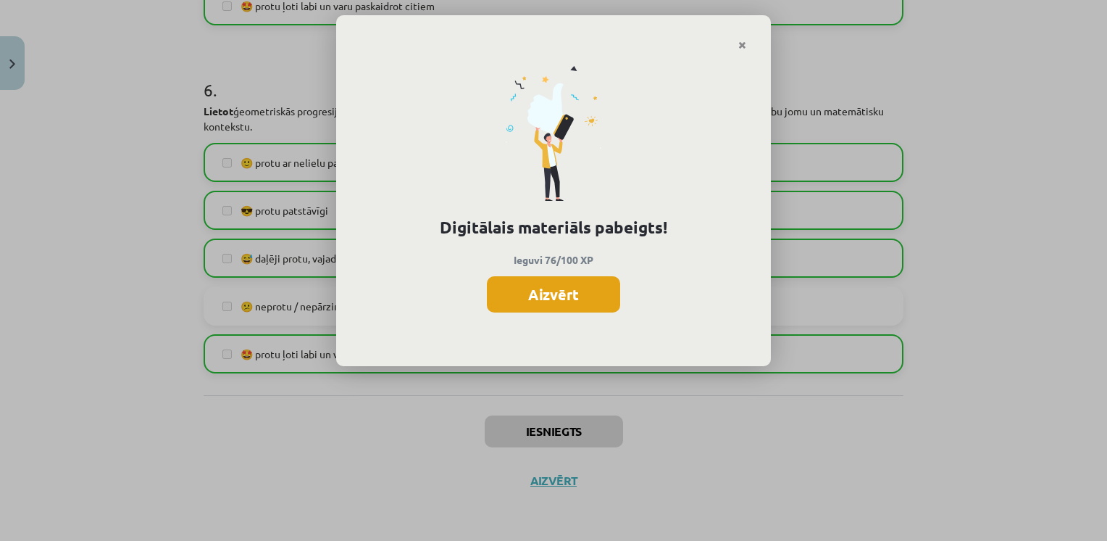
click at [573, 305] on button "Aizvērt" at bounding box center [553, 294] width 133 height 36
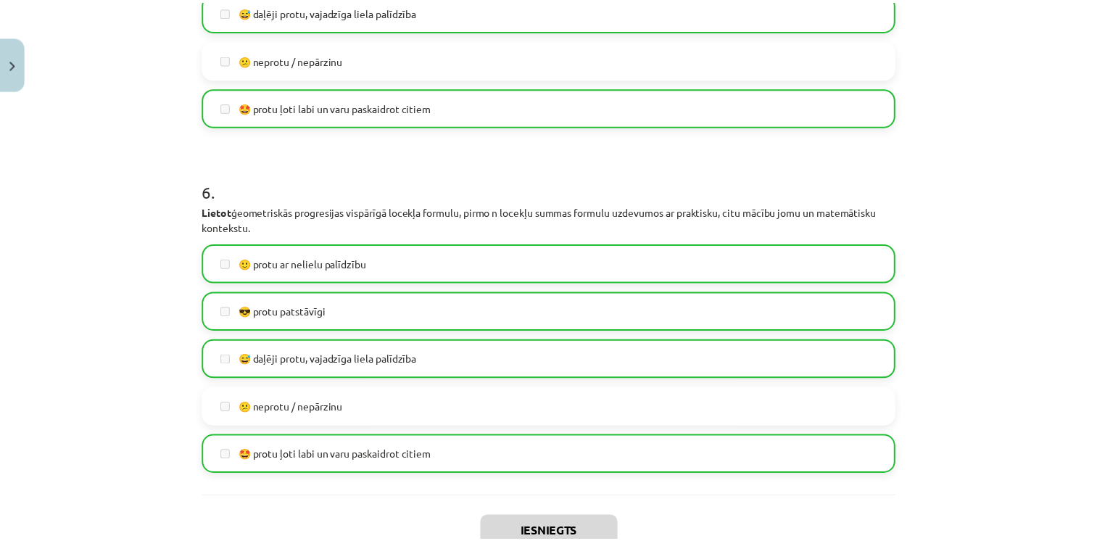
scroll to position [1699, 0]
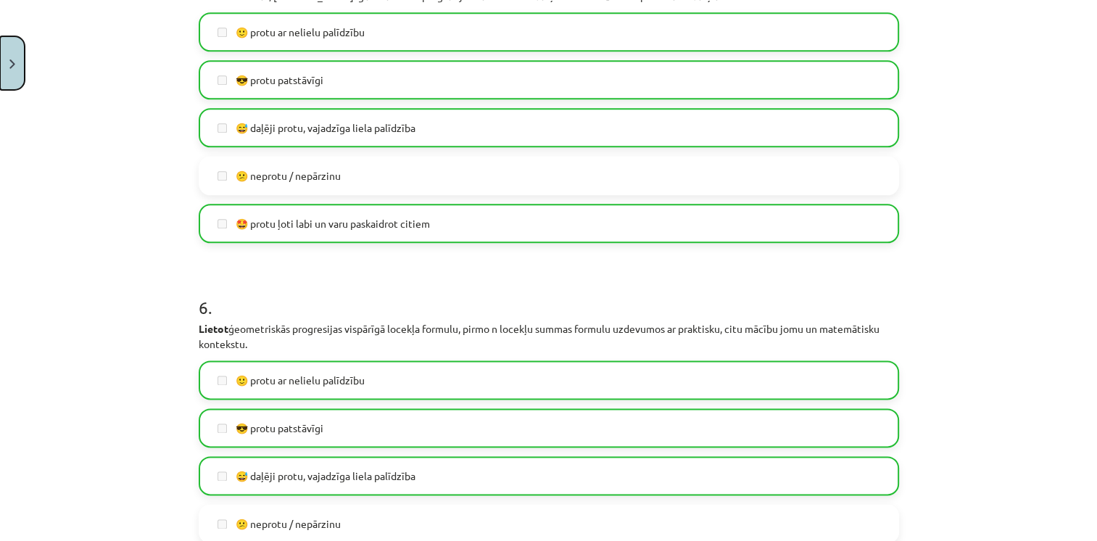
click at [12, 73] on button "Close" at bounding box center [12, 63] width 25 height 54
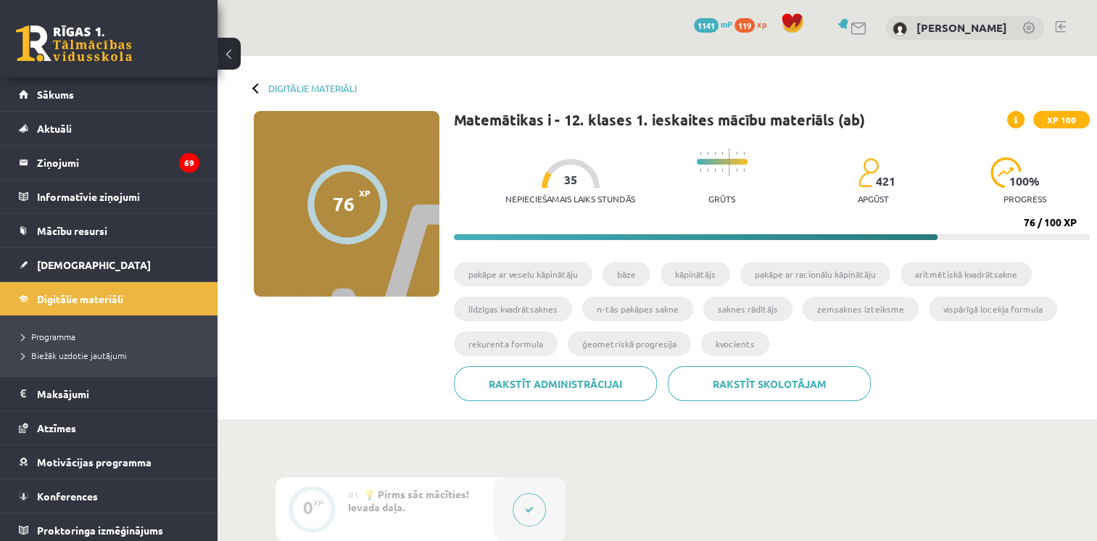
click at [264, 88] on div "Digitālie materiāli" at bounding box center [305, 88] width 103 height 11
click at [299, 88] on link "Digitālie materiāli" at bounding box center [312, 88] width 88 height 11
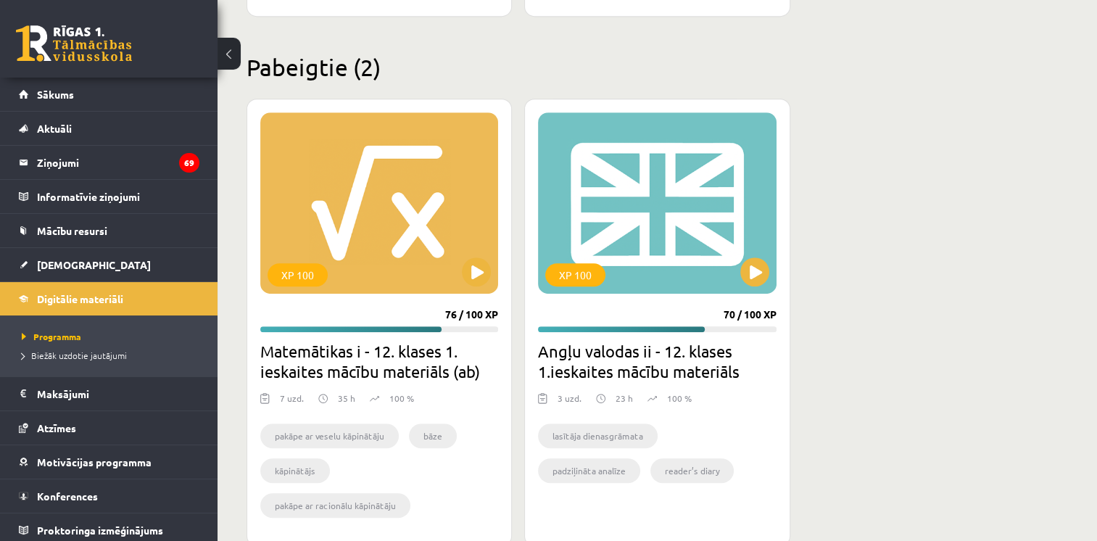
scroll to position [870, 0]
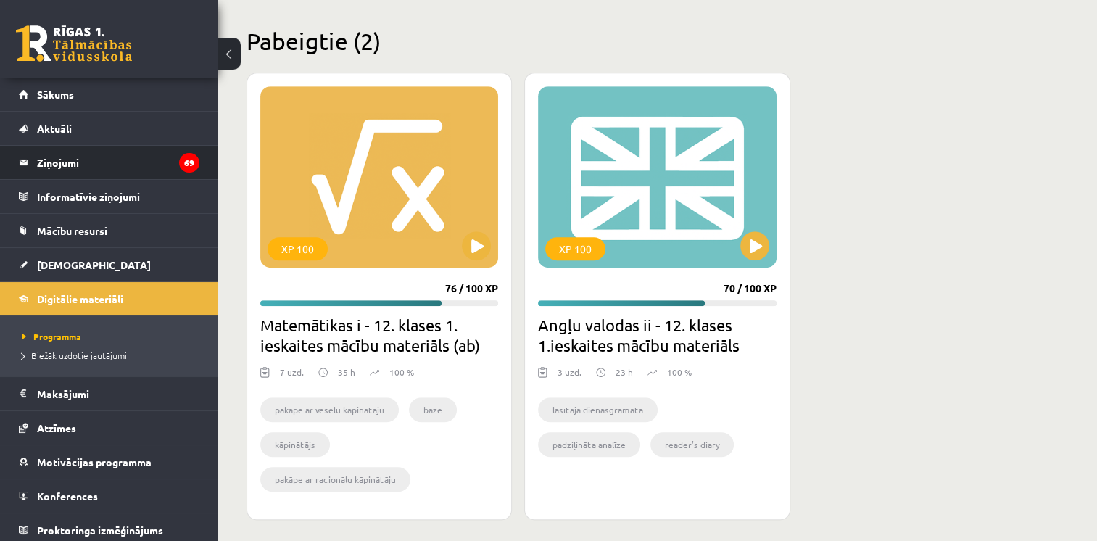
click at [70, 161] on legend "Ziņojumi 69" at bounding box center [118, 162] width 162 height 33
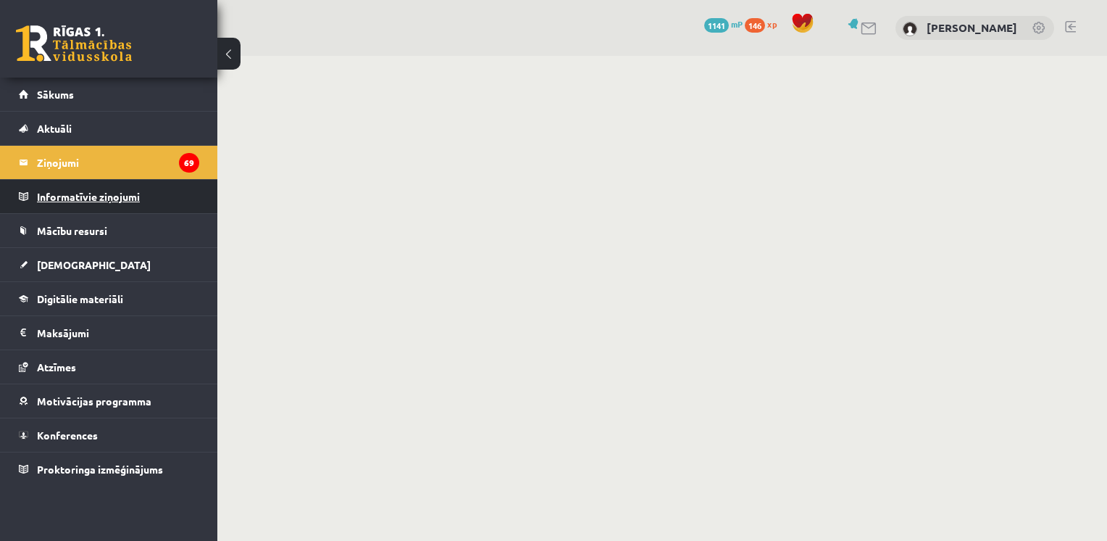
click at [78, 199] on legend "Informatīvie ziņojumi 0" at bounding box center [118, 196] width 162 height 33
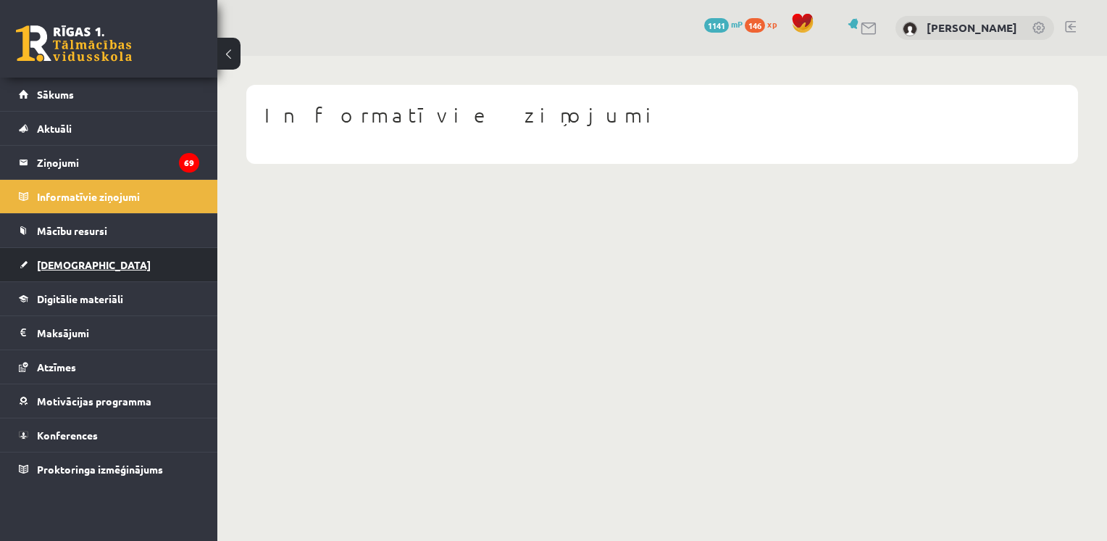
click at [55, 264] on span "[DEMOGRAPHIC_DATA]" at bounding box center [94, 264] width 114 height 13
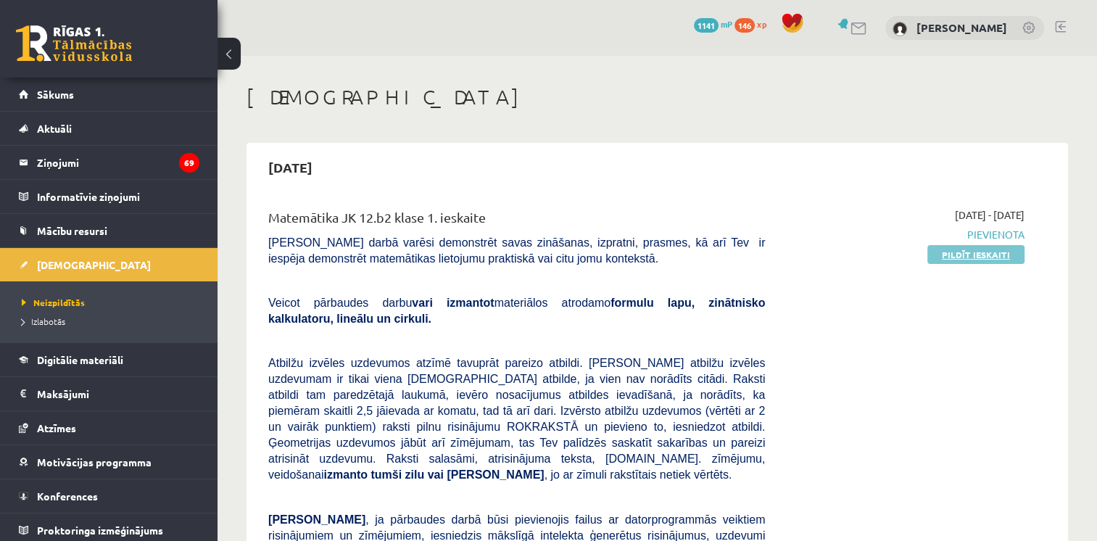
click at [970, 253] on link "Pildīt ieskaiti" at bounding box center [975, 254] width 97 height 19
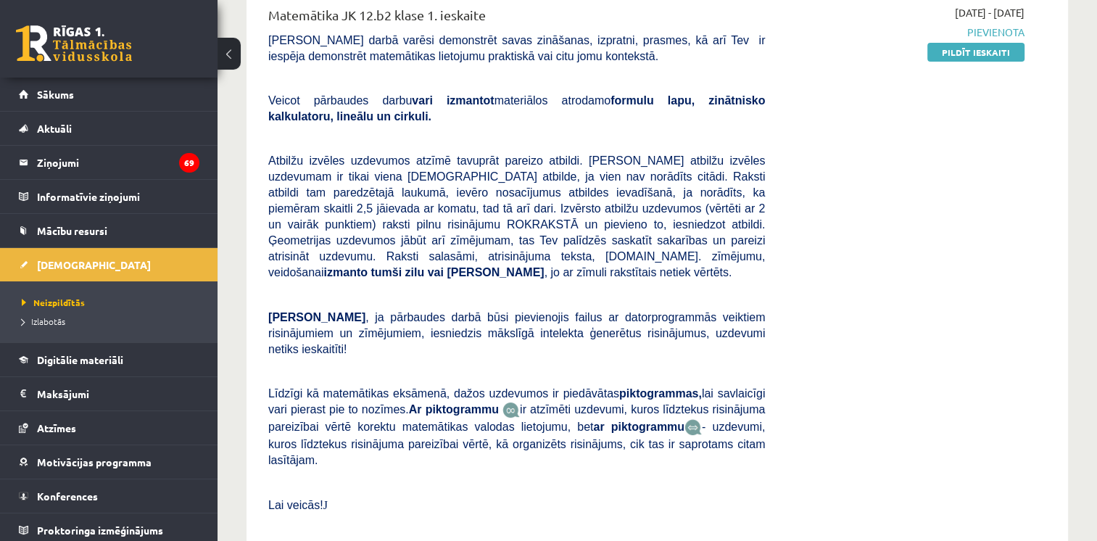
scroll to position [217, 0]
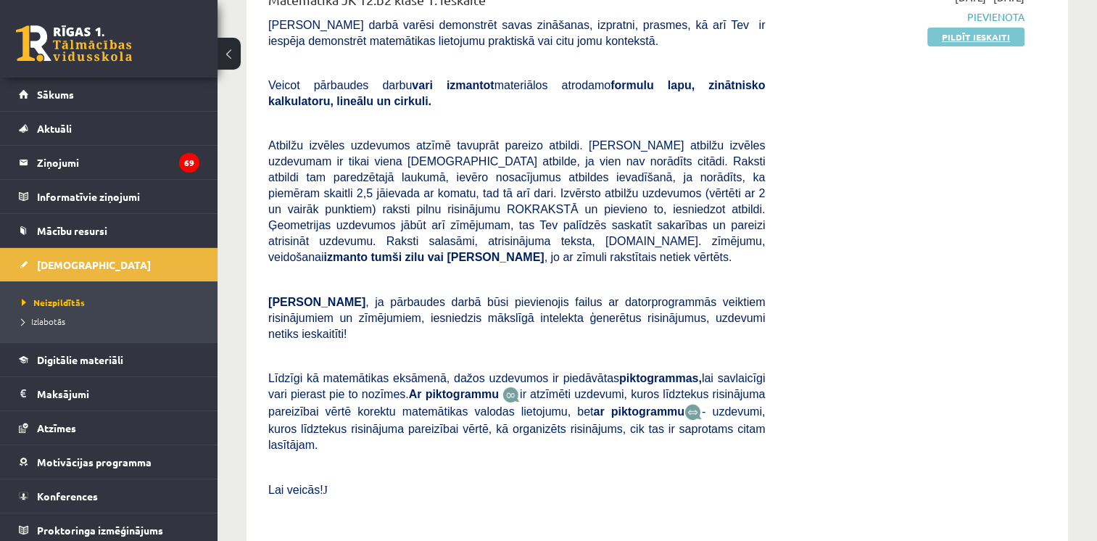
click at [991, 38] on link "Pildīt ieskaiti" at bounding box center [975, 37] width 97 height 19
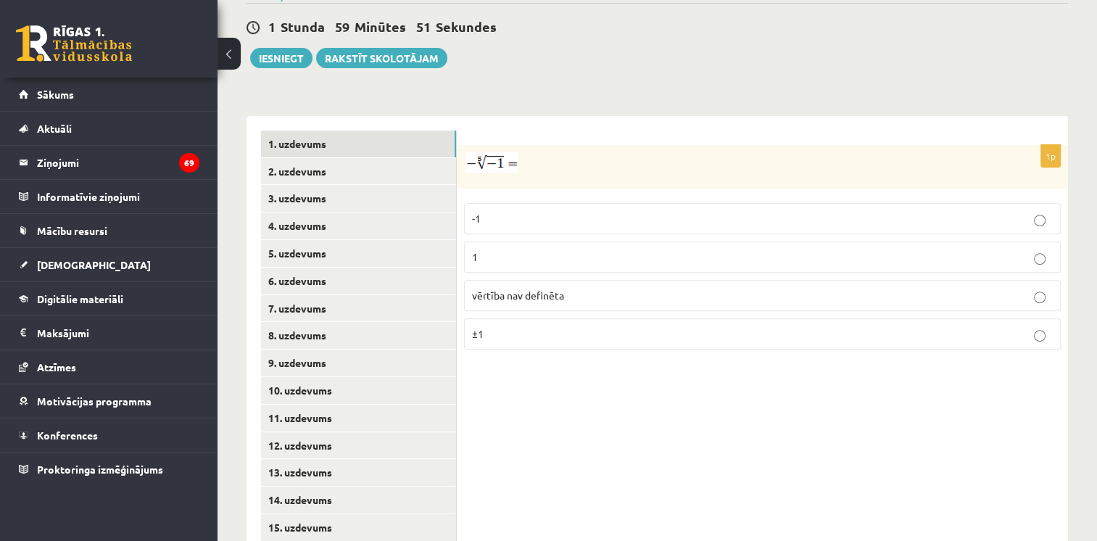
scroll to position [540, 0]
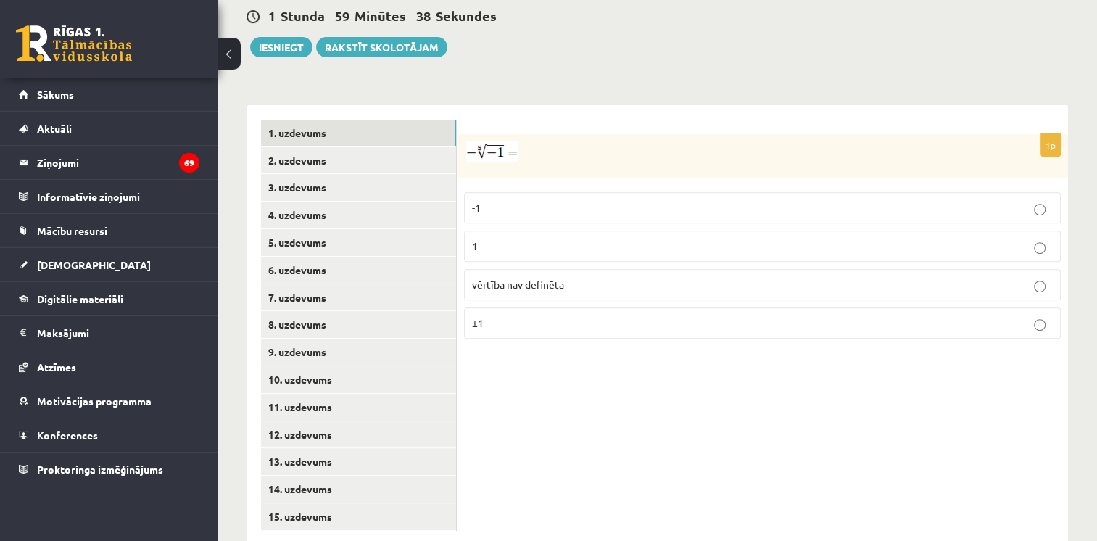
click at [477, 230] on label "1" at bounding box center [762, 245] width 596 height 31
click at [305, 147] on link "2. uzdevums" at bounding box center [358, 160] width 195 height 27
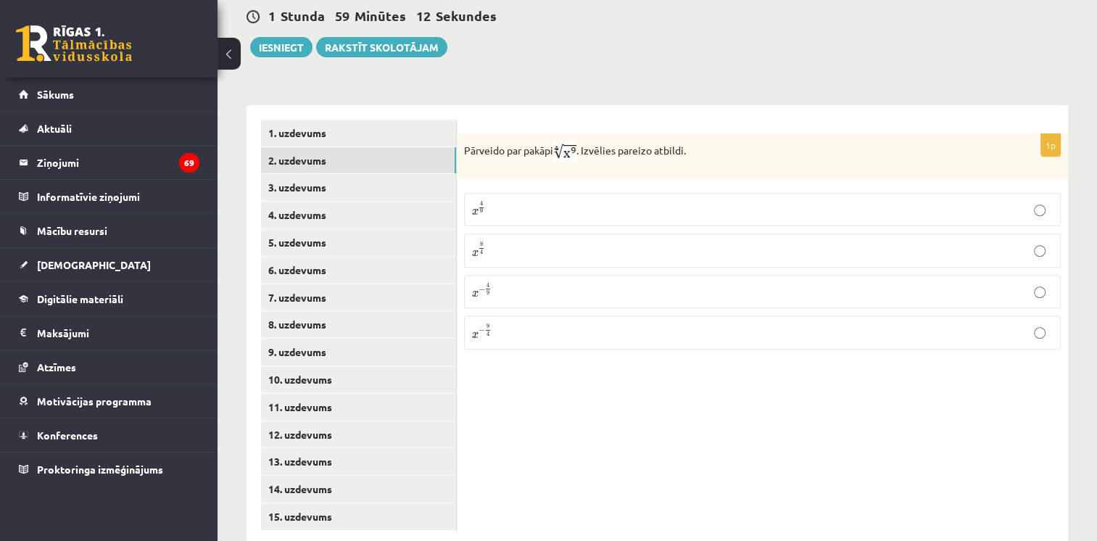
click at [539, 241] on p "x 9 4 x 9 4" at bounding box center [762, 249] width 581 height 17
click at [321, 174] on link "3. uzdevums" at bounding box center [358, 187] width 195 height 27
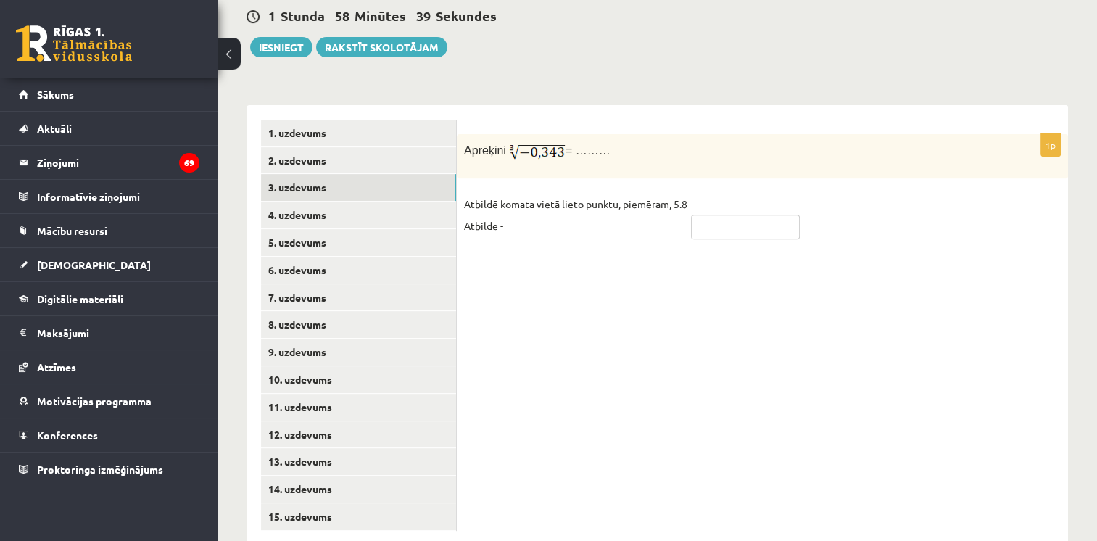
click at [739, 215] on input "text" at bounding box center [745, 227] width 109 height 25
type input "****"
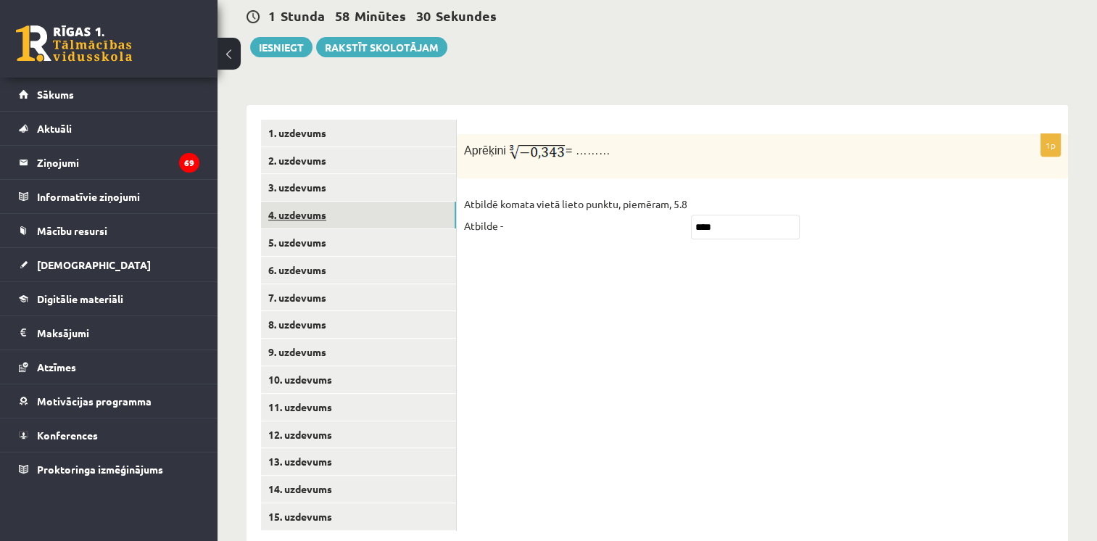
click at [330, 201] on link "4. uzdevums" at bounding box center [358, 214] width 195 height 27
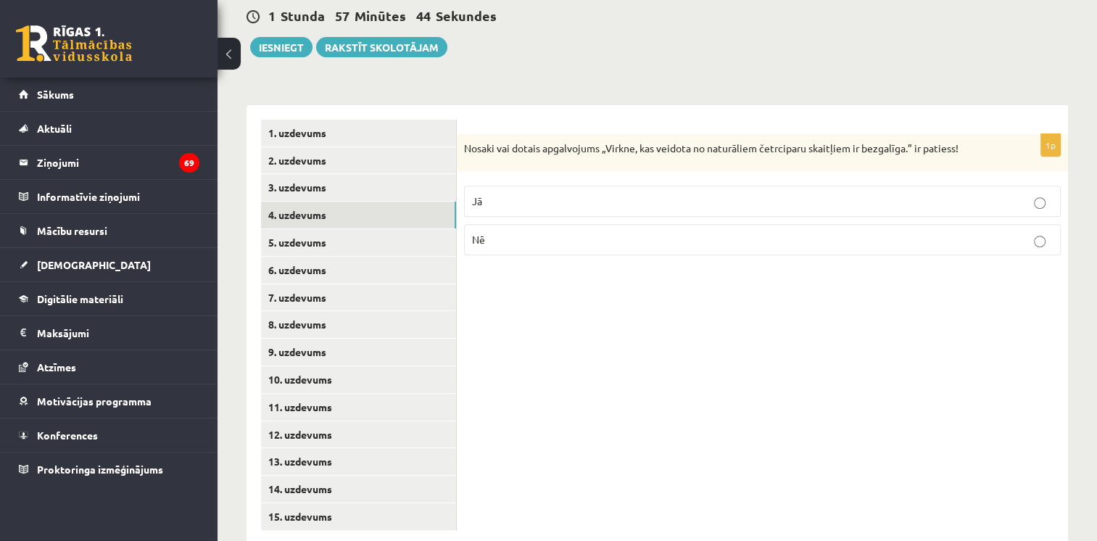
click at [774, 194] on p "Jā" at bounding box center [762, 201] width 581 height 15
click at [352, 229] on link "5. uzdevums" at bounding box center [358, 242] width 195 height 27
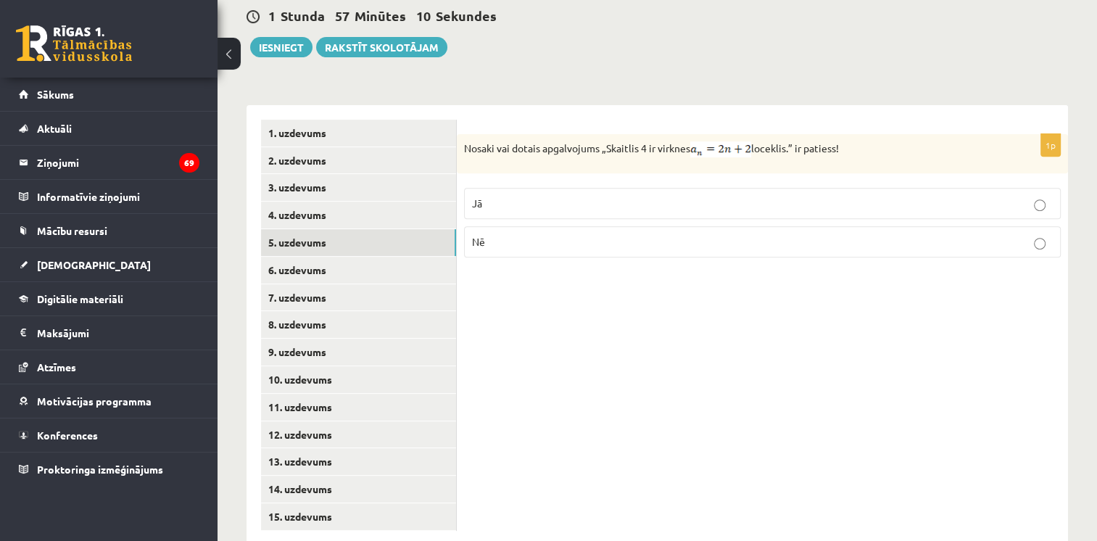
click at [580, 234] on p "Nē" at bounding box center [762, 241] width 581 height 15
click at [320, 257] on link "6. uzdevums" at bounding box center [358, 270] width 195 height 27
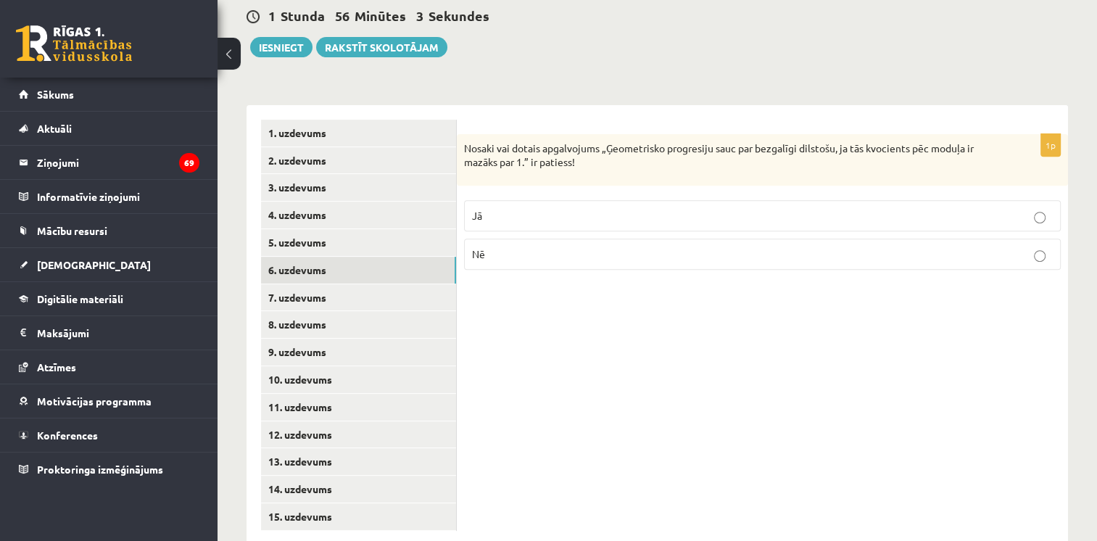
click at [525, 208] on p "Jā" at bounding box center [762, 215] width 581 height 15
click at [310, 284] on link "7. uzdevums" at bounding box center [358, 297] width 195 height 27
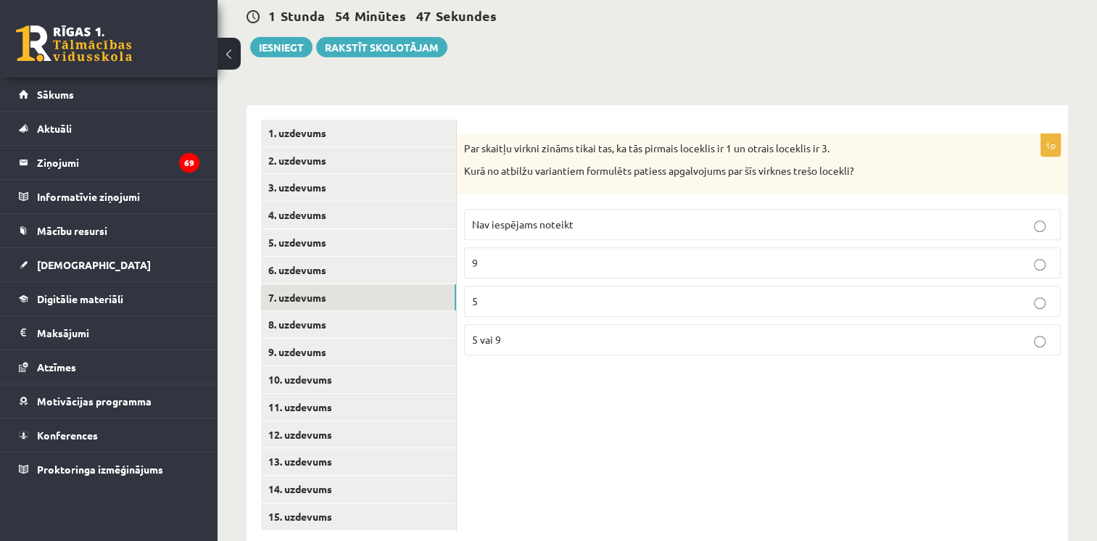
click at [542, 286] on label "5" at bounding box center [762, 301] width 596 height 31
click at [315, 311] on link "8. uzdevums" at bounding box center [358, 324] width 195 height 27
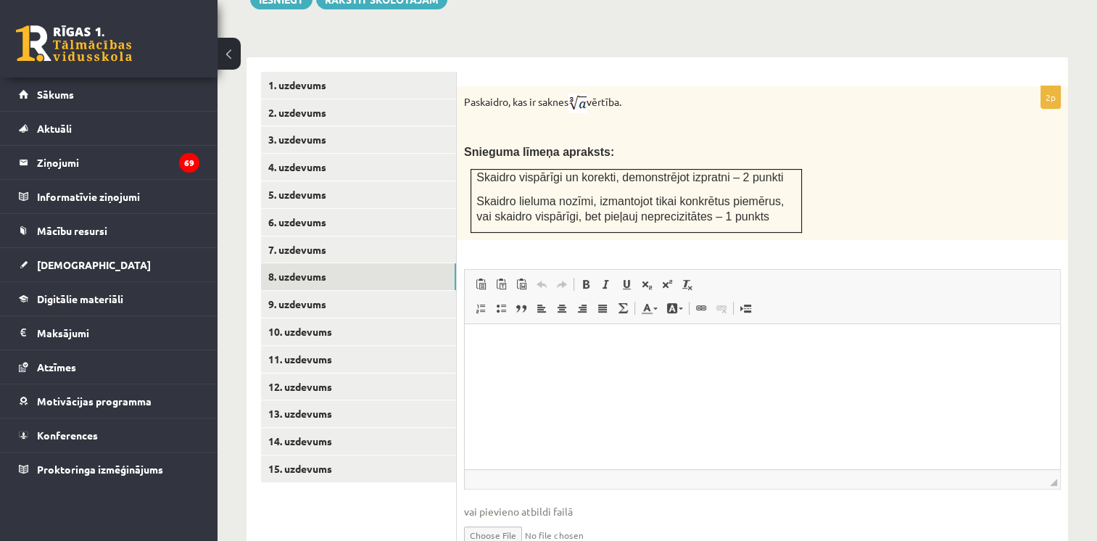
scroll to position [612, 0]
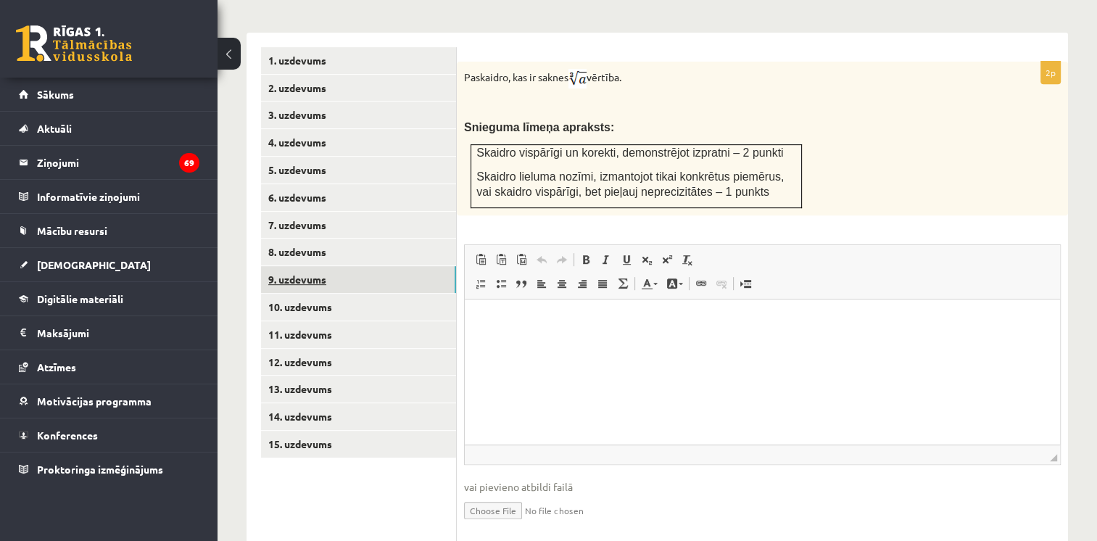
click at [333, 266] on link "9. uzdevums" at bounding box center [358, 279] width 195 height 27
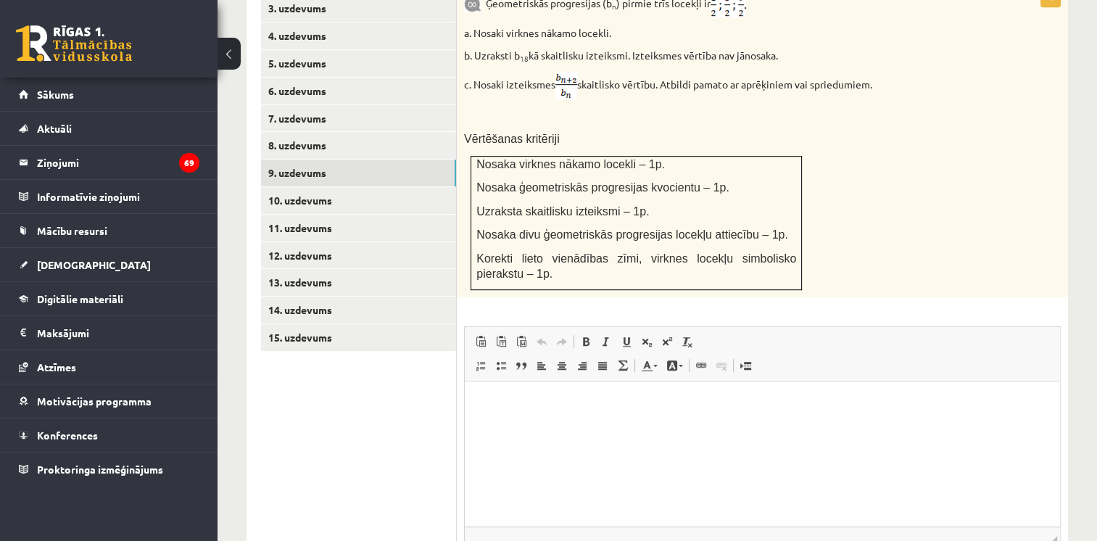
scroll to position [685, 0]
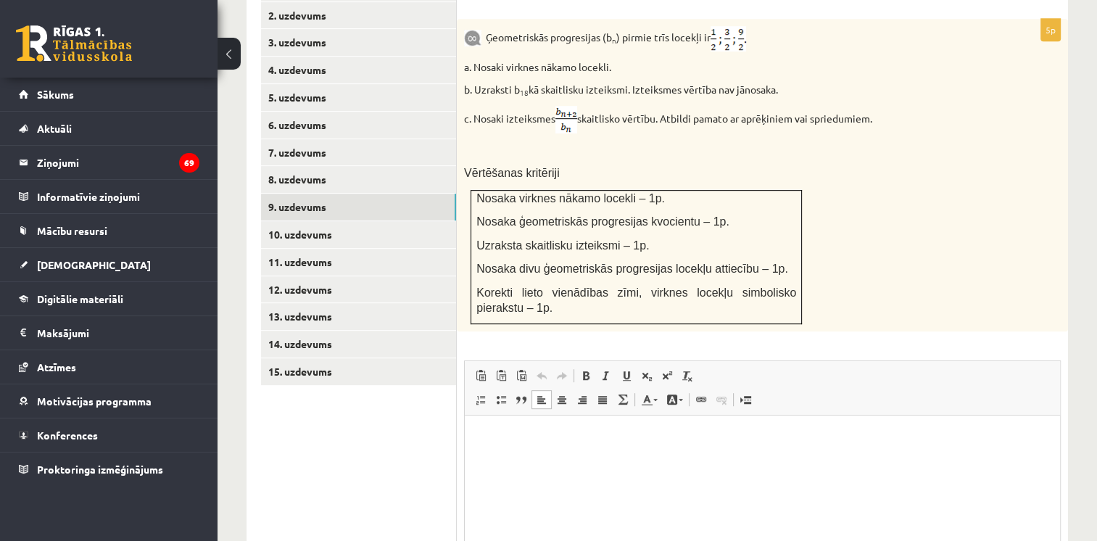
click at [585, 437] on p "Rich Text Editor, wiswyg-editor-user-answer-47024970745520" at bounding box center [762, 437] width 566 height 15
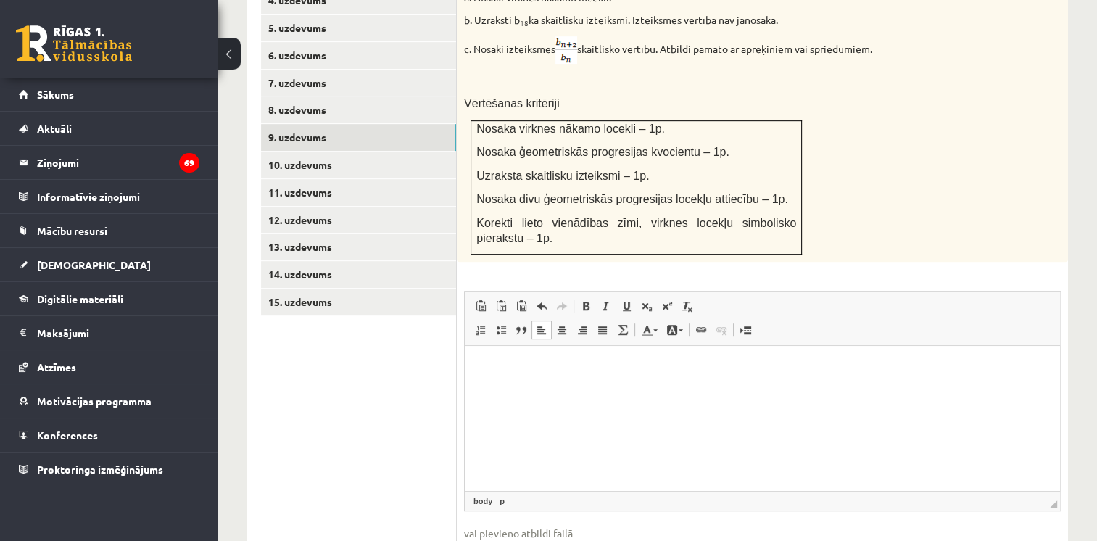
scroll to position [757, 0]
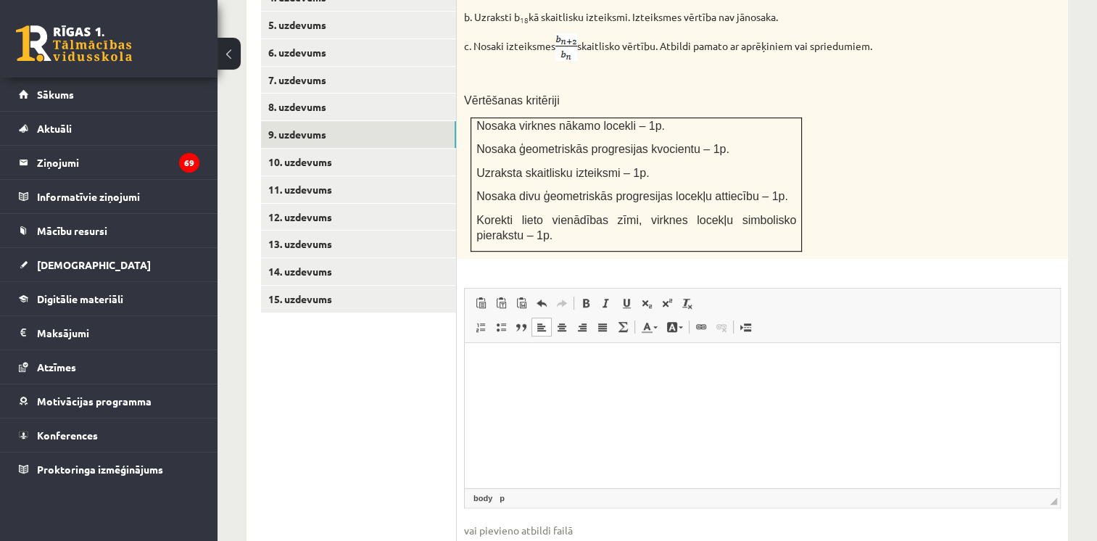
type input "**********"
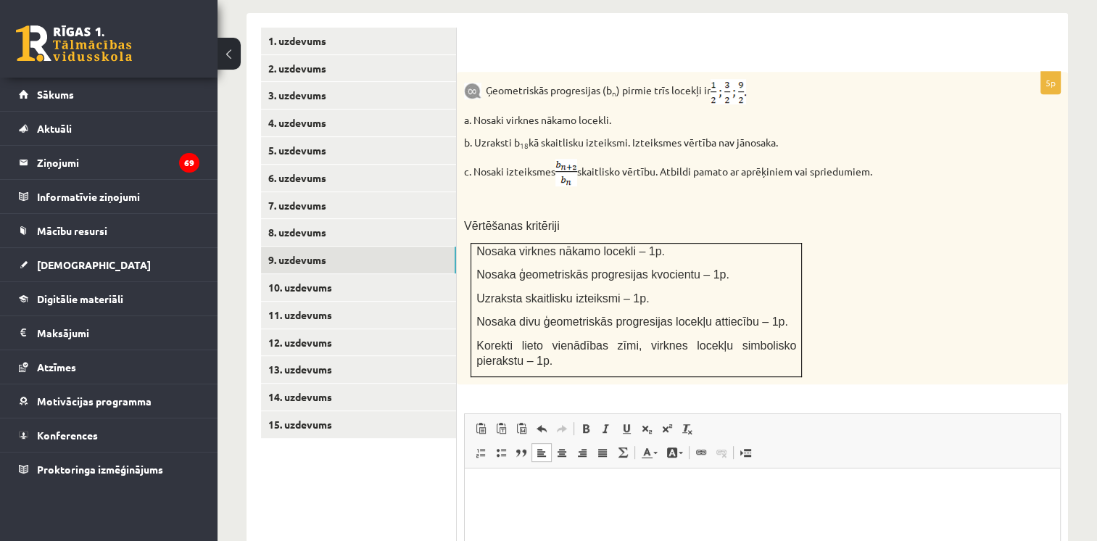
scroll to position [612, 0]
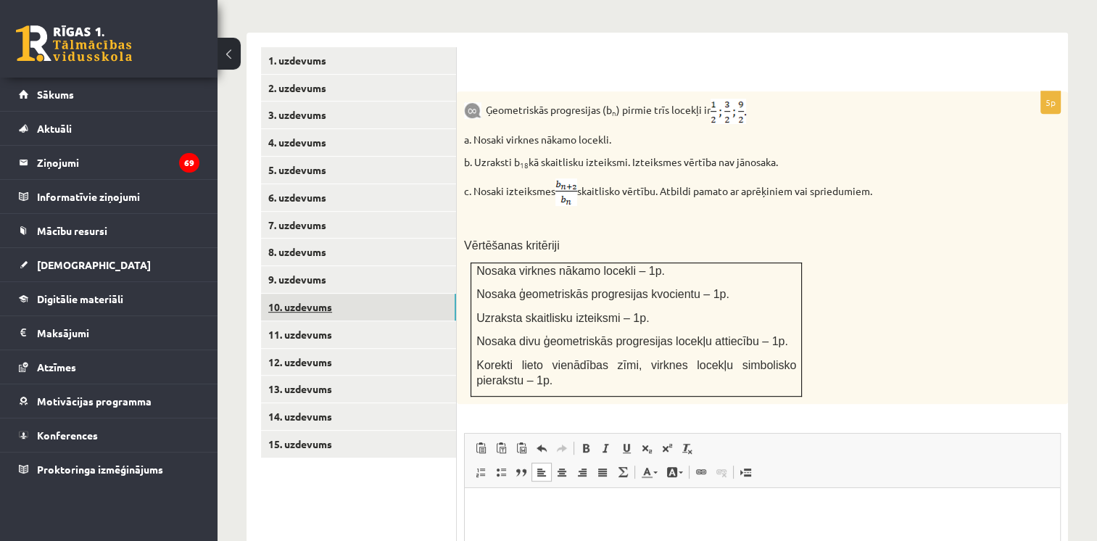
click at [377, 294] on link "10. uzdevums" at bounding box center [358, 307] width 195 height 27
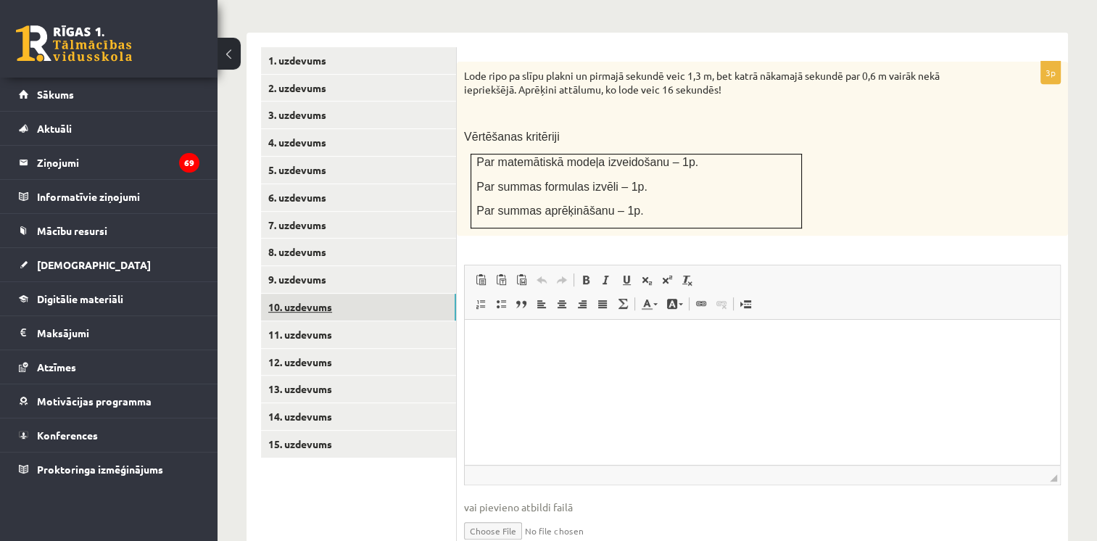
scroll to position [0, 0]
click at [484, 515] on input "file" at bounding box center [762, 530] width 596 height 30
type input "**********"
click at [348, 321] on link "11. uzdevums" at bounding box center [358, 334] width 195 height 27
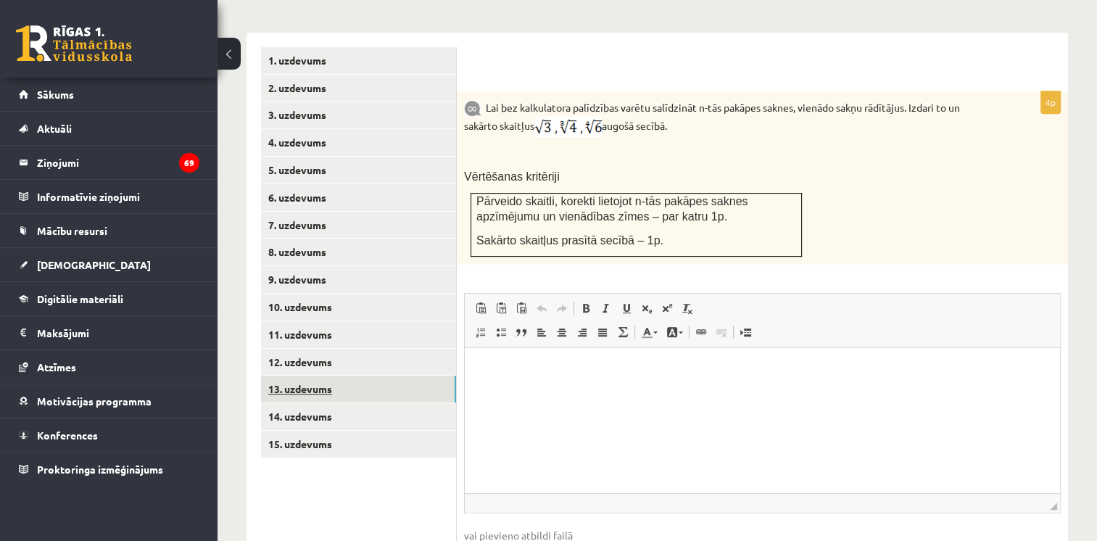
click at [313, 375] on link "13. uzdevums" at bounding box center [358, 388] width 195 height 27
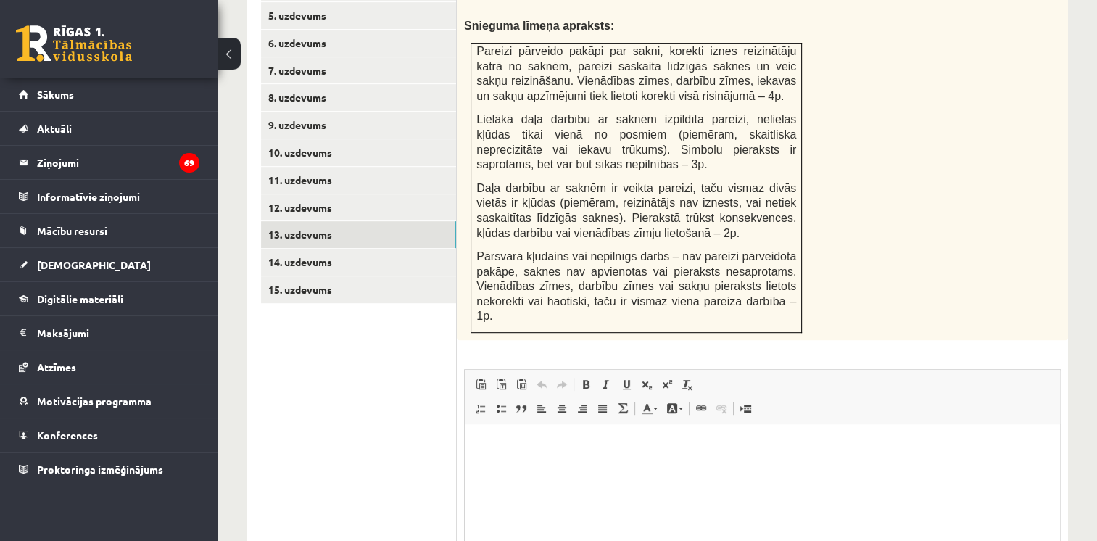
scroll to position [890, 0]
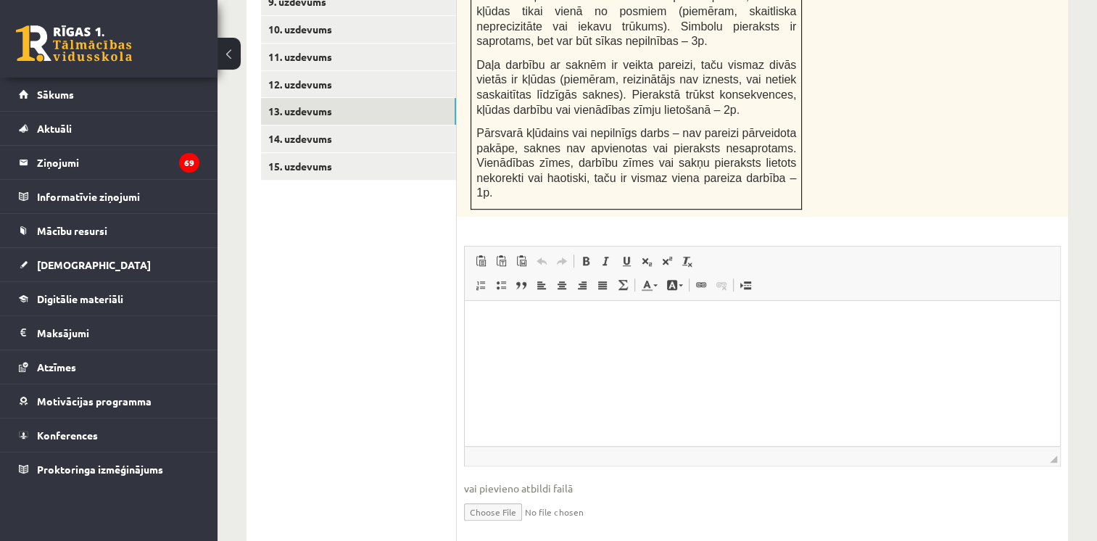
click at [486, 496] on input "file" at bounding box center [762, 511] width 596 height 30
type input "**********"
click at [377, 125] on link "14. uzdevums" at bounding box center [358, 138] width 195 height 27
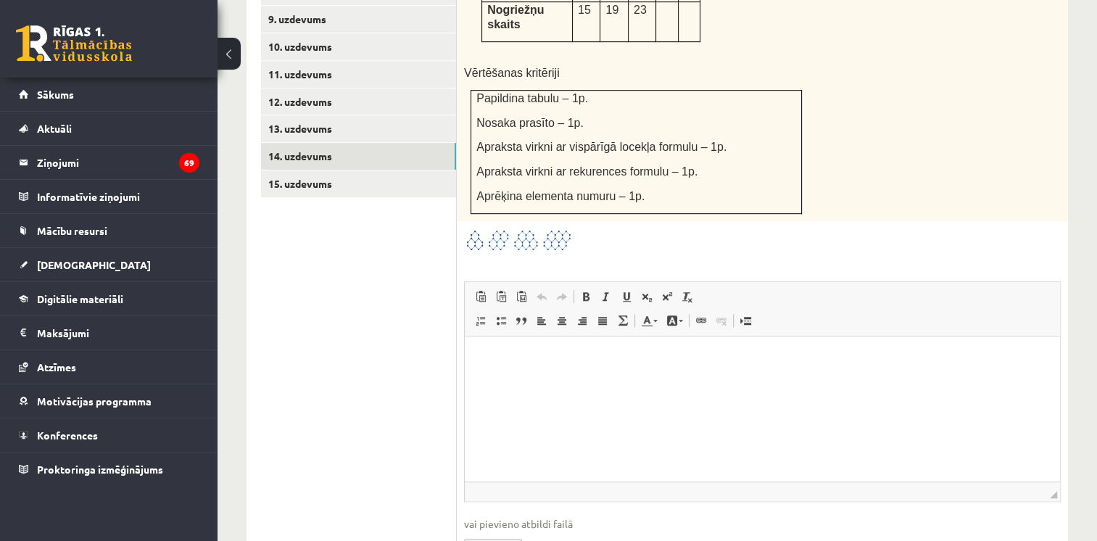
scroll to position [894, 0]
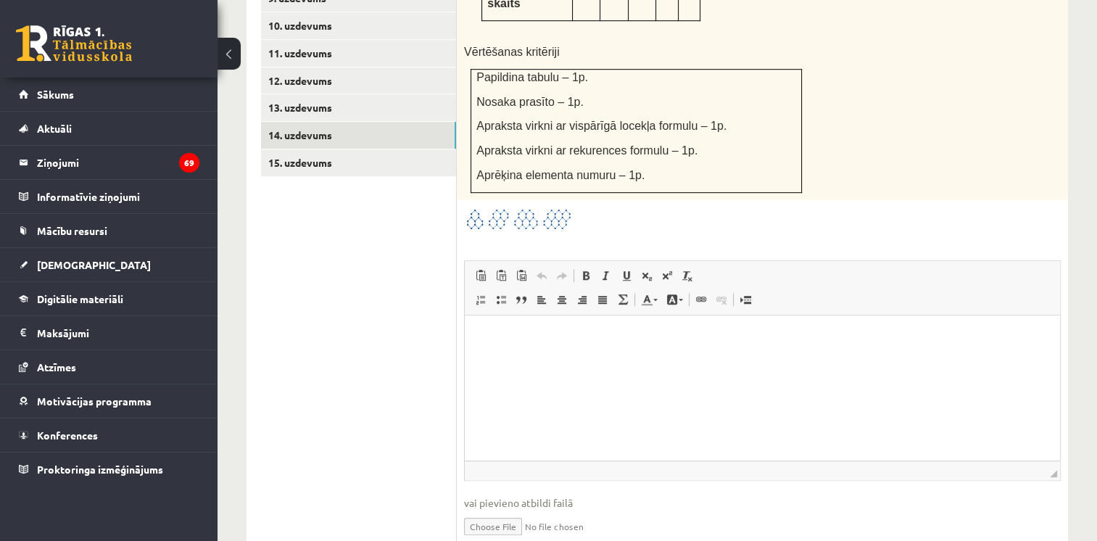
click at [491, 510] on input "file" at bounding box center [762, 525] width 596 height 30
type input "**********"
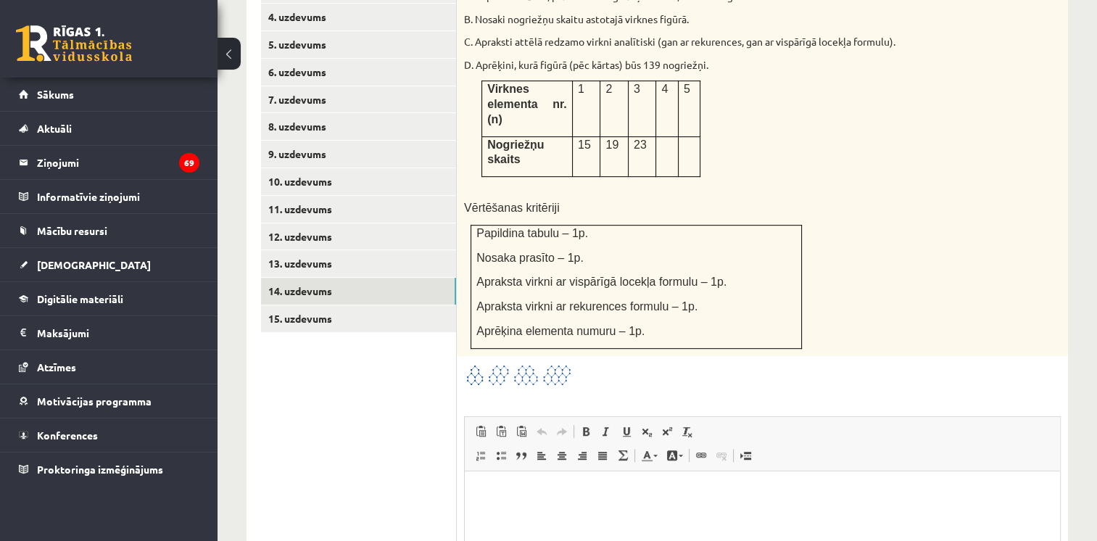
scroll to position [749, 0]
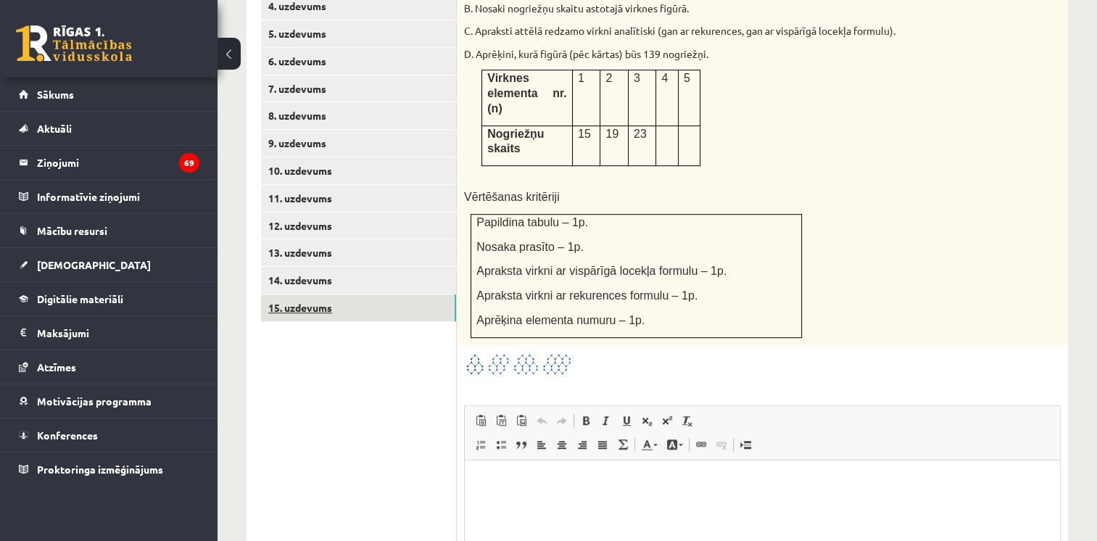
click at [309, 294] on link "15. uzdevums" at bounding box center [358, 307] width 195 height 27
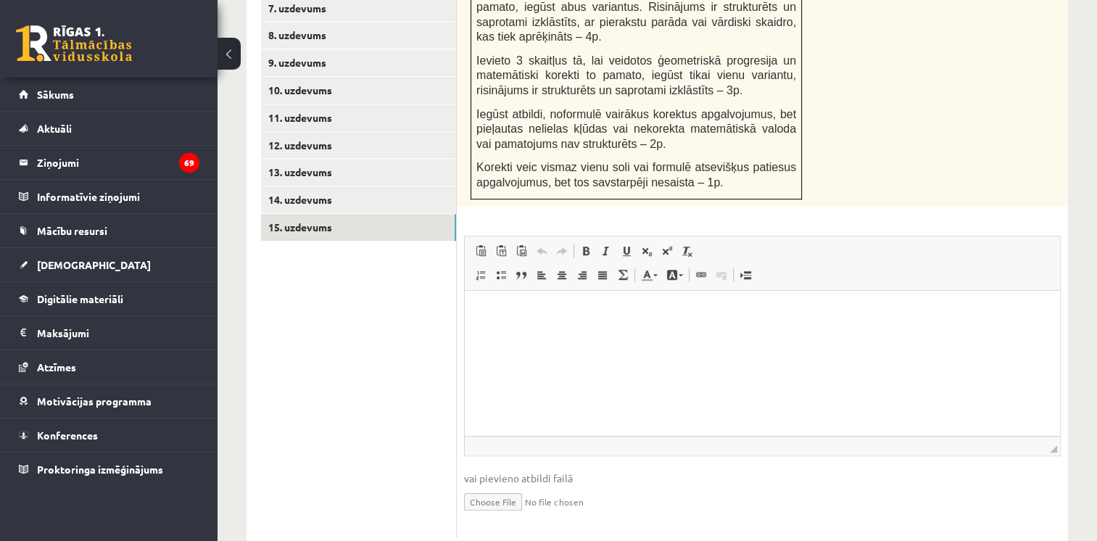
scroll to position [834, 0]
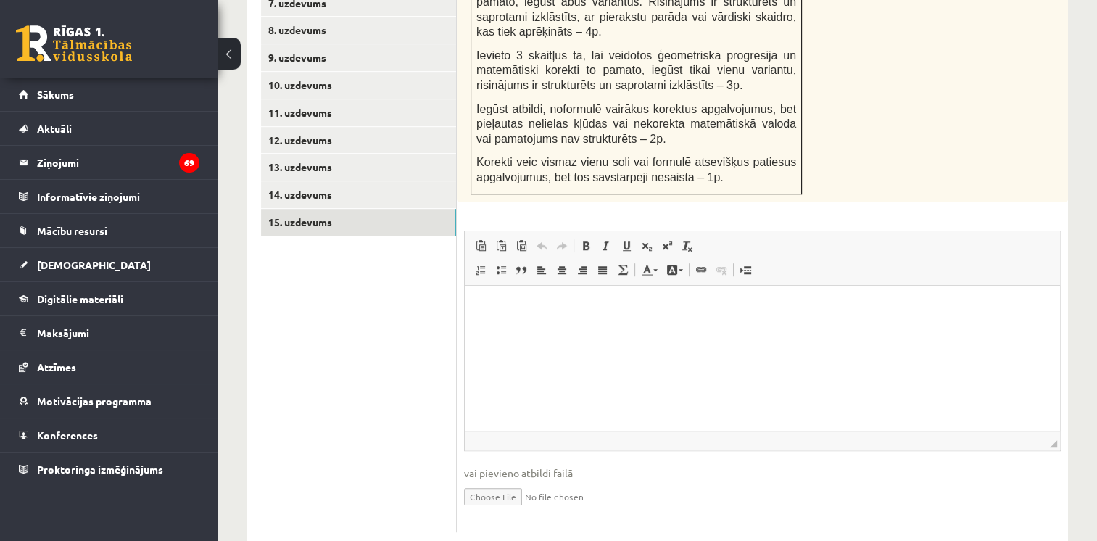
click at [475, 481] on input "file" at bounding box center [762, 496] width 596 height 30
type input "**********"
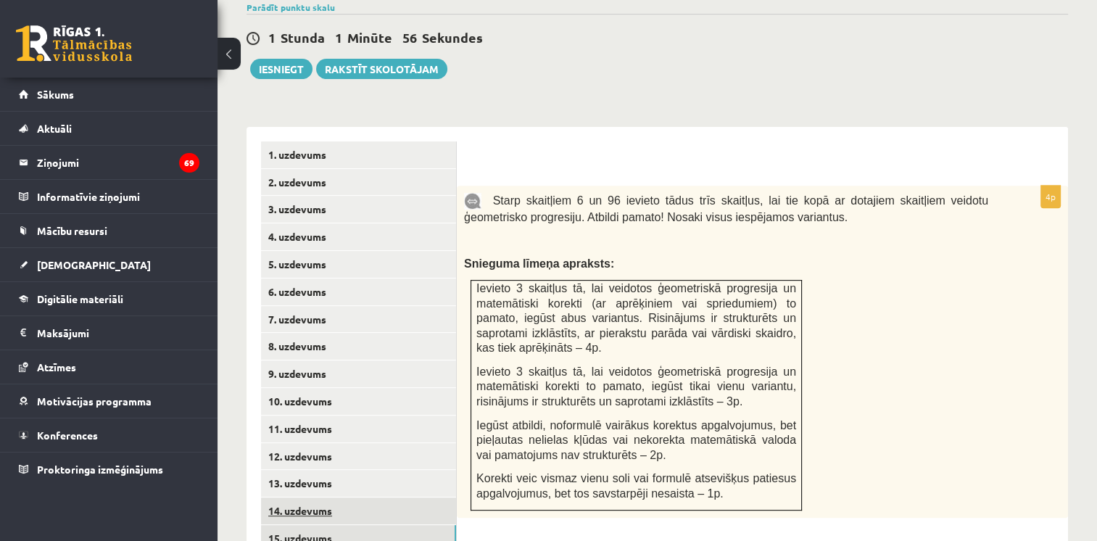
scroll to position [399, 0]
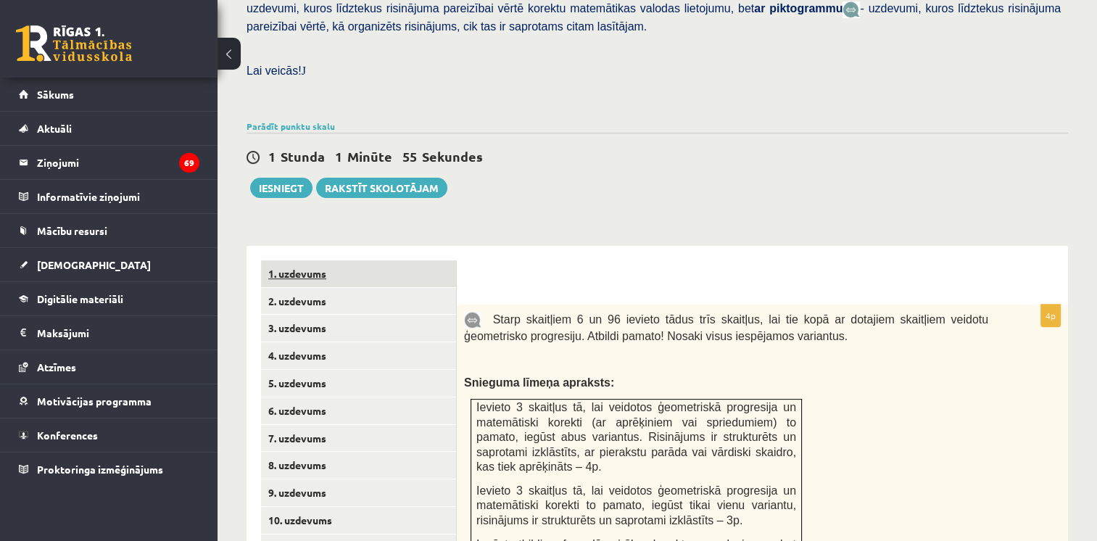
click at [391, 260] on link "1. uzdevums" at bounding box center [358, 273] width 195 height 27
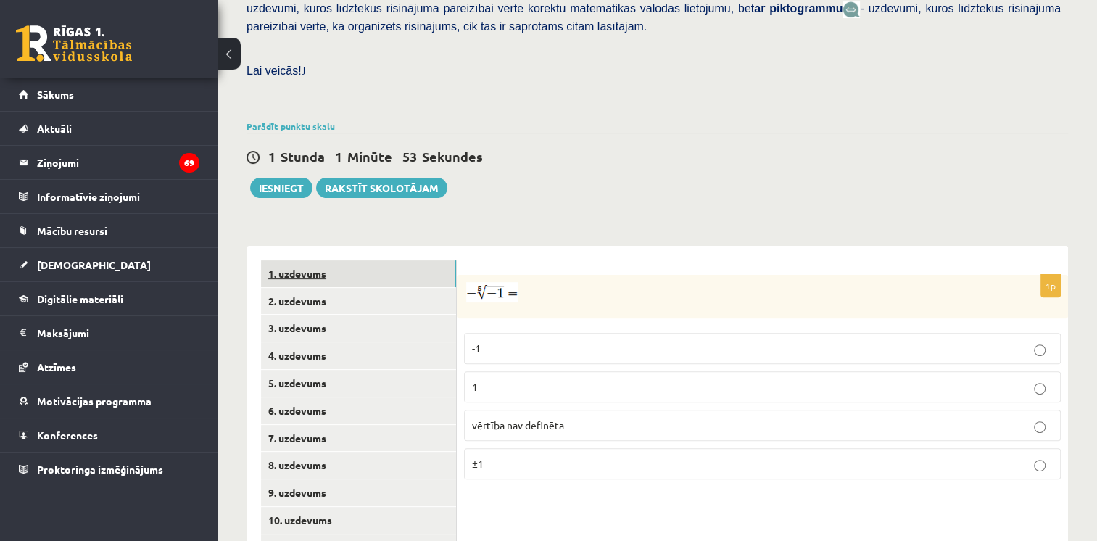
click at [374, 260] on link "1. uzdevums" at bounding box center [358, 273] width 195 height 27
click at [348, 288] on link "2. uzdevums" at bounding box center [358, 301] width 195 height 27
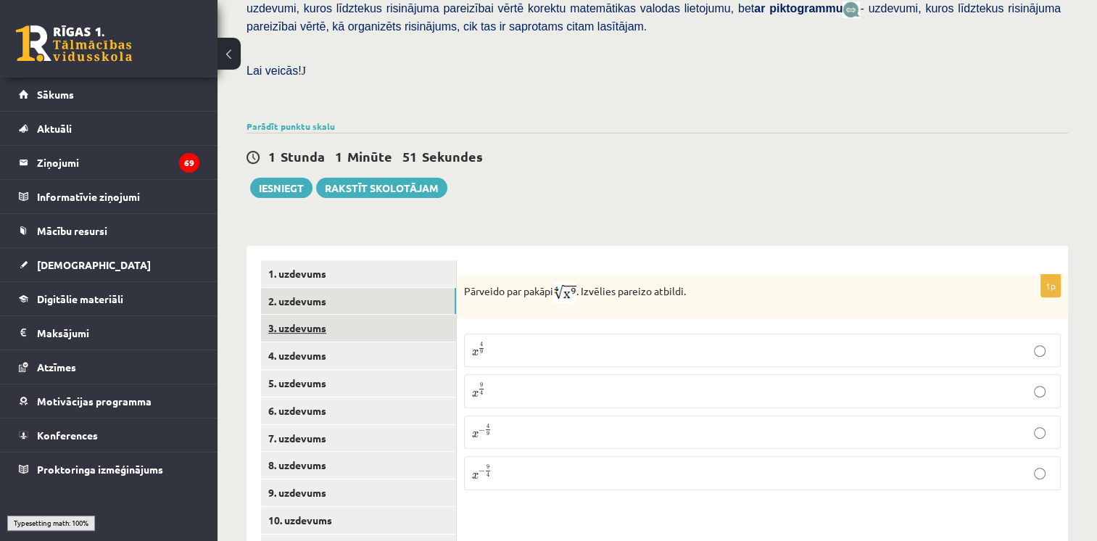
click at [343, 315] on link "3. uzdevums" at bounding box center [358, 328] width 195 height 27
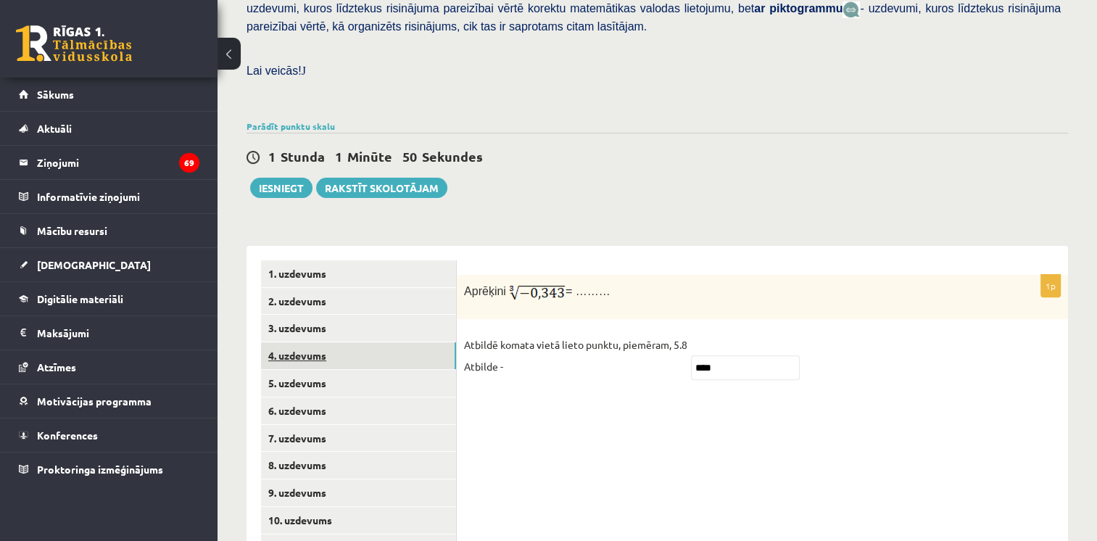
click at [322, 342] on link "4. uzdevums" at bounding box center [358, 355] width 195 height 27
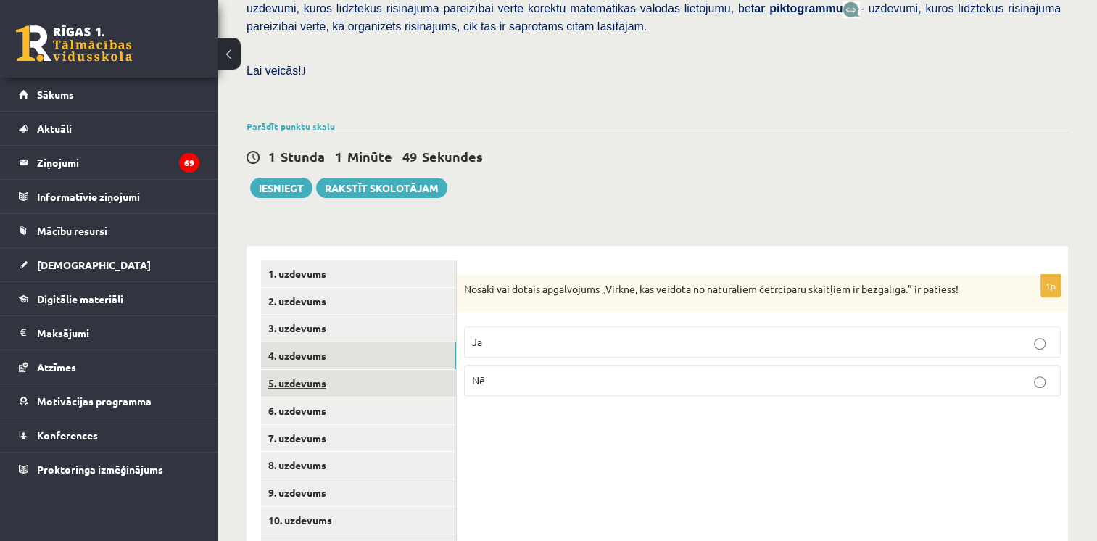
click at [320, 370] on link "5. uzdevums" at bounding box center [358, 383] width 195 height 27
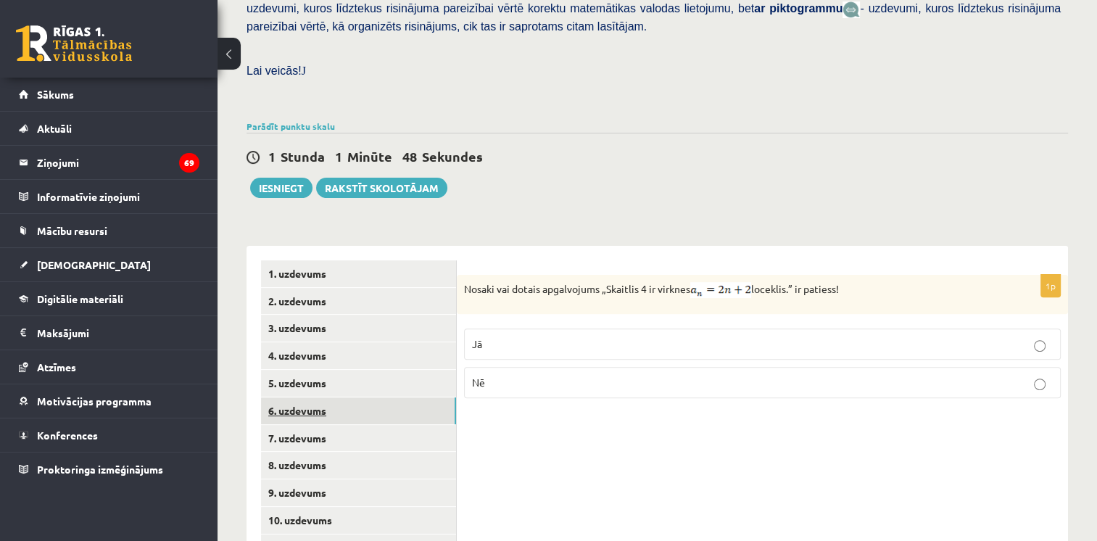
click at [315, 397] on link "6. uzdevums" at bounding box center [358, 410] width 195 height 27
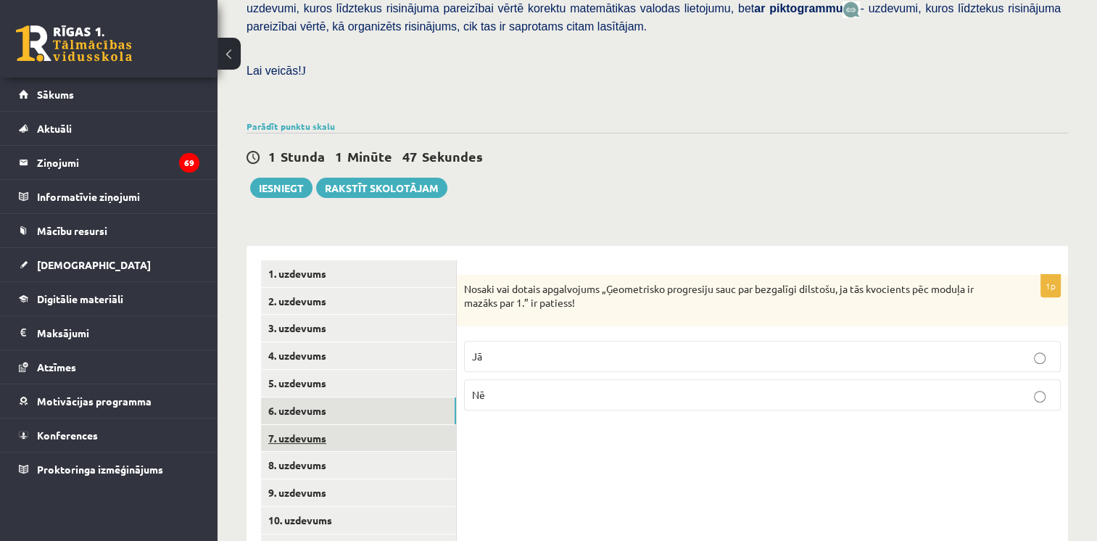
click at [325, 425] on link "7. uzdevums" at bounding box center [358, 438] width 195 height 27
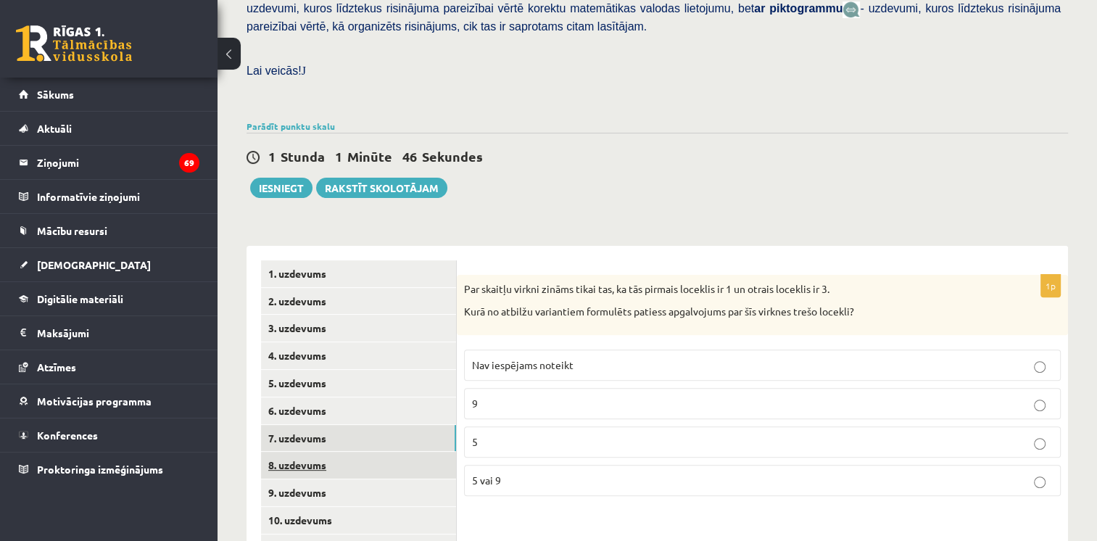
click at [342, 452] on link "8. uzdevums" at bounding box center [358, 465] width 195 height 27
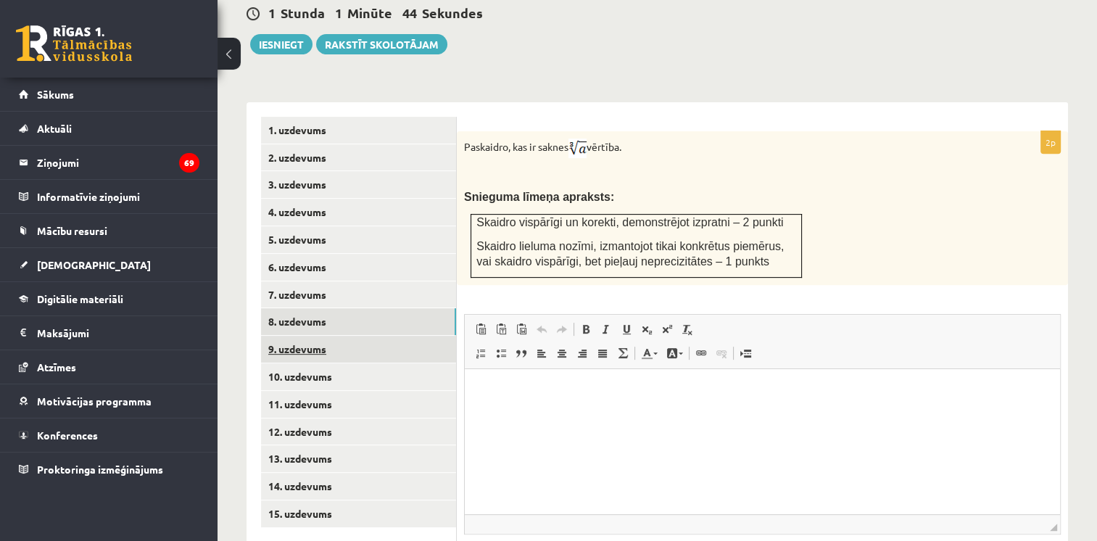
scroll to position [0, 0]
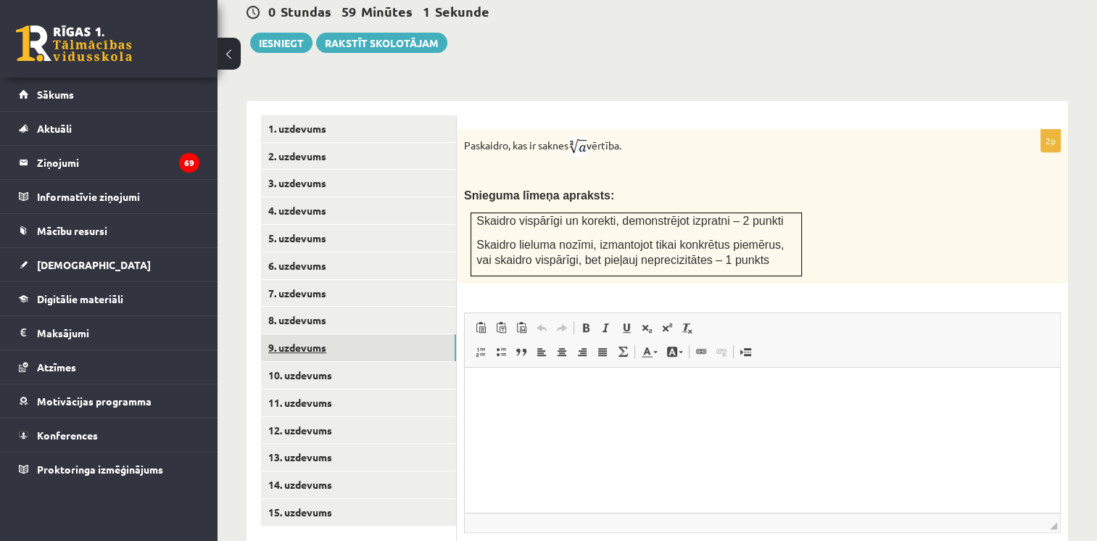
click at [361, 334] on link "9. uzdevums" at bounding box center [358, 347] width 195 height 27
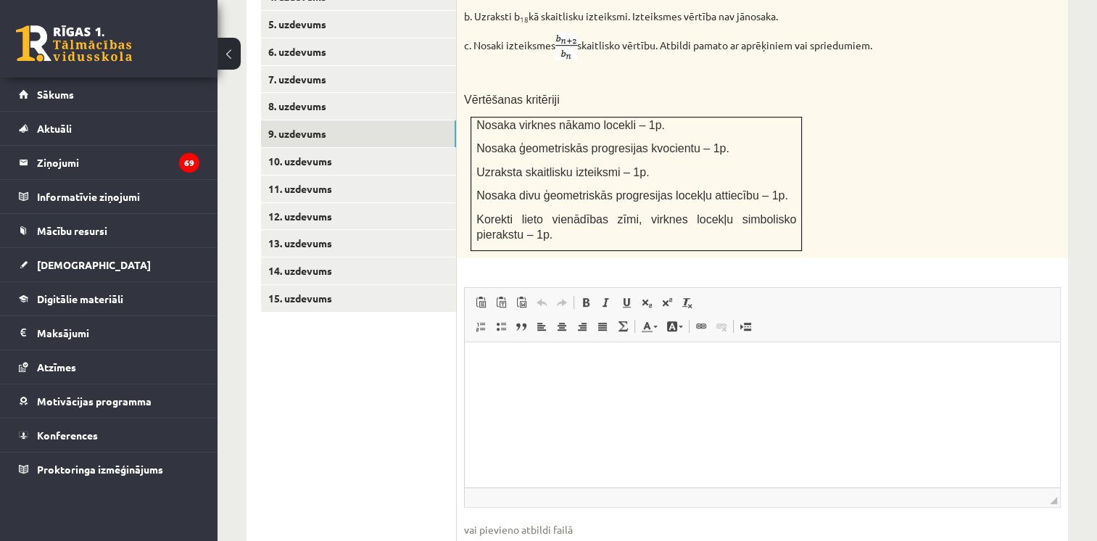
scroll to position [831, 0]
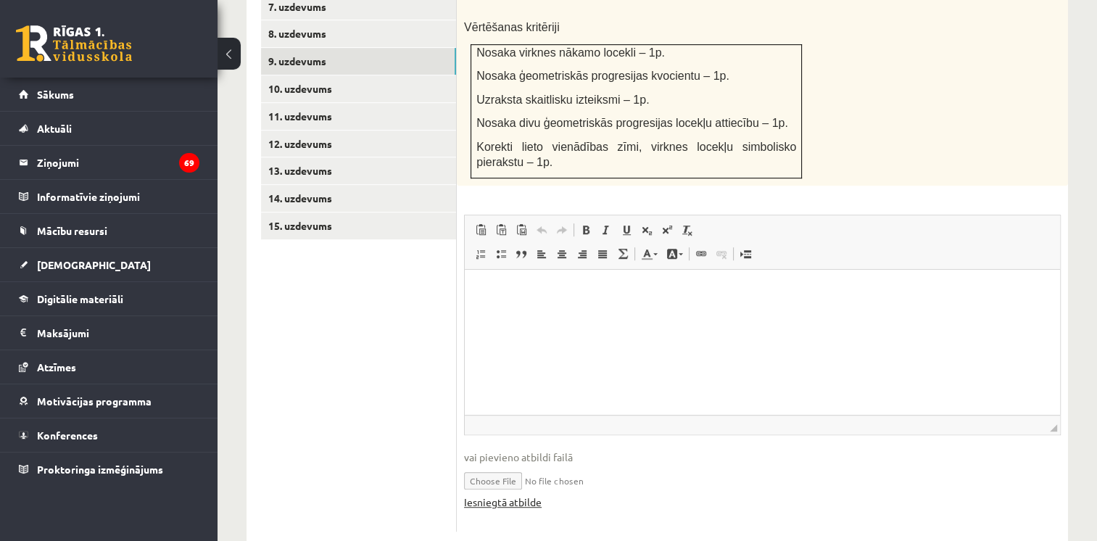
click at [531, 494] on link "Iesniegtā atbilde" at bounding box center [503, 501] width 78 height 15
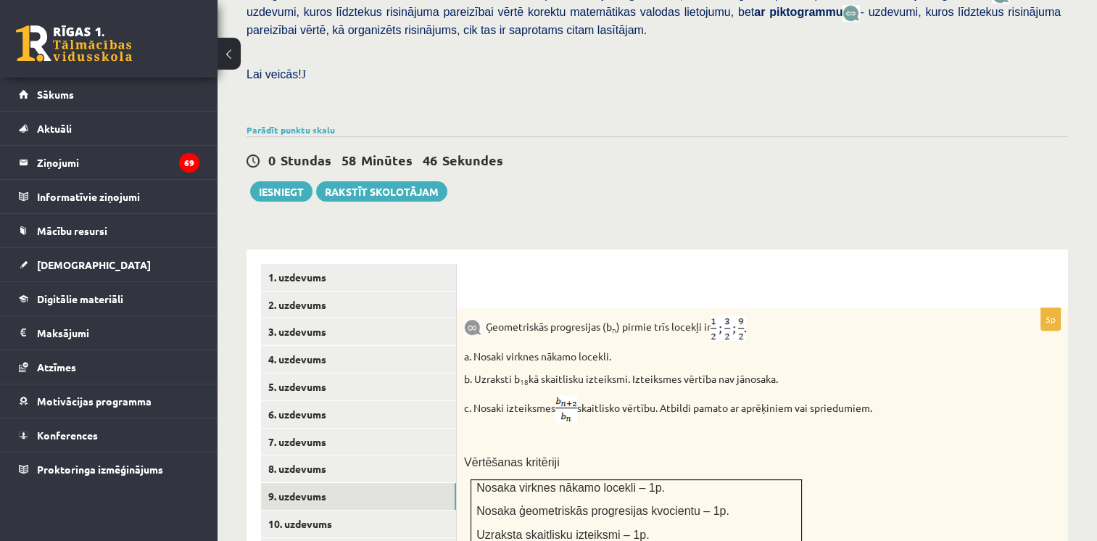
scroll to position [323, 0]
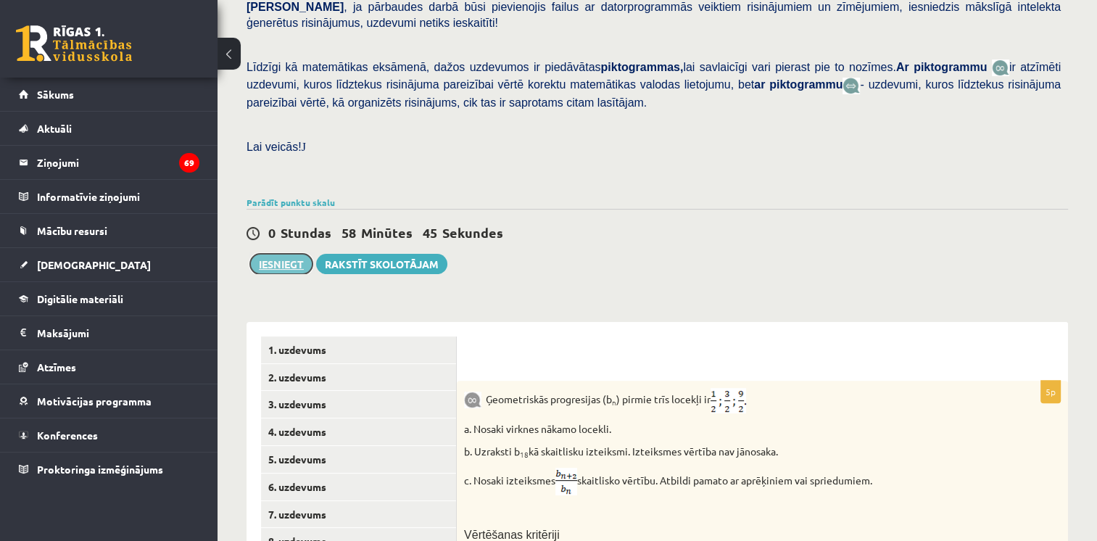
click at [272, 254] on button "Iesniegt" at bounding box center [281, 264] width 62 height 20
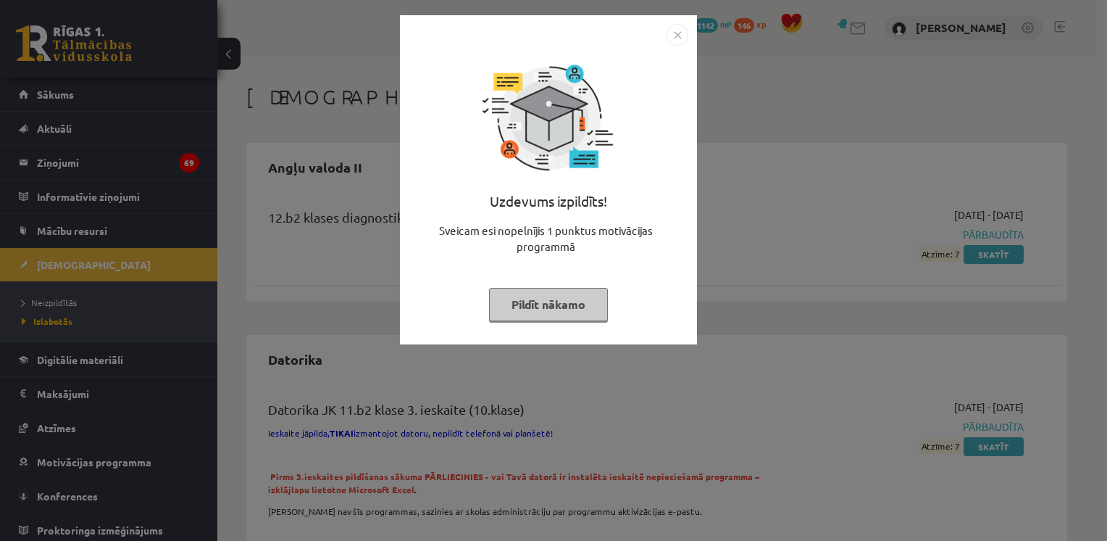
click at [581, 304] on button "Pildīt nākamo" at bounding box center [548, 304] width 119 height 33
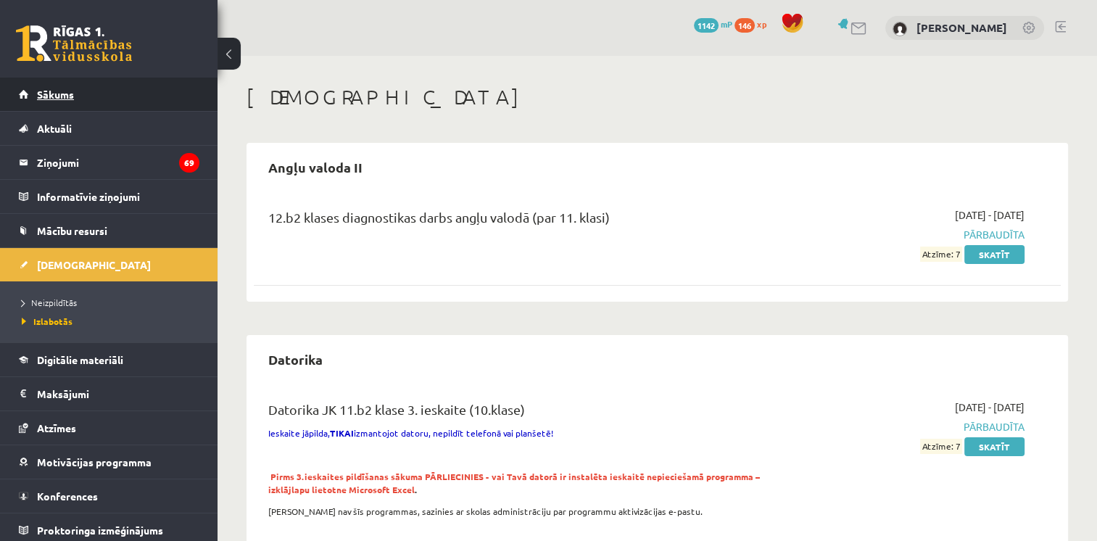
click at [102, 92] on link "Sākums" at bounding box center [109, 94] width 180 height 33
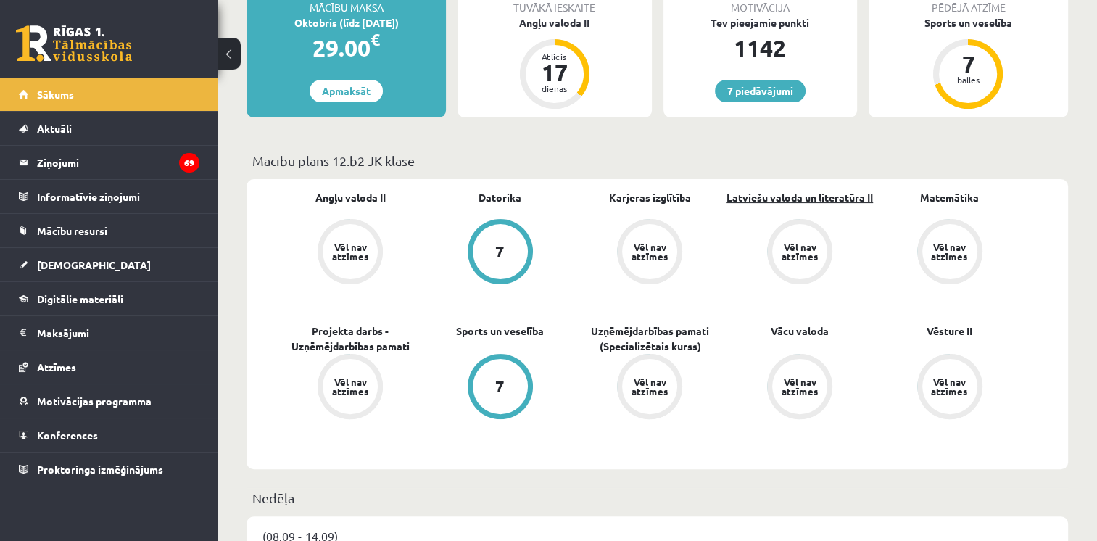
scroll to position [217, 0]
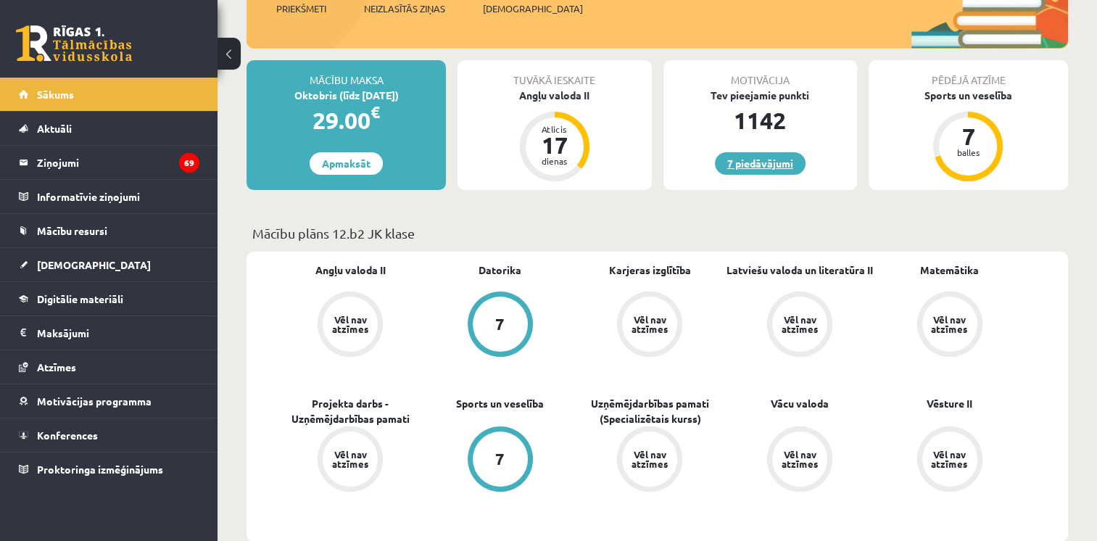
click at [754, 155] on link "7 piedāvājumi" at bounding box center [760, 163] width 91 height 22
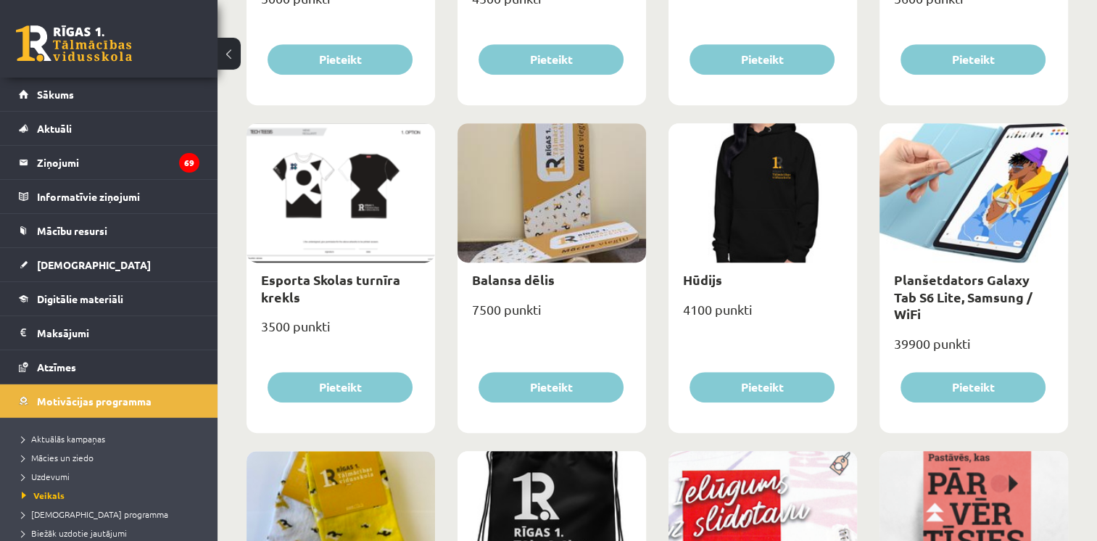
scroll to position [744, 0]
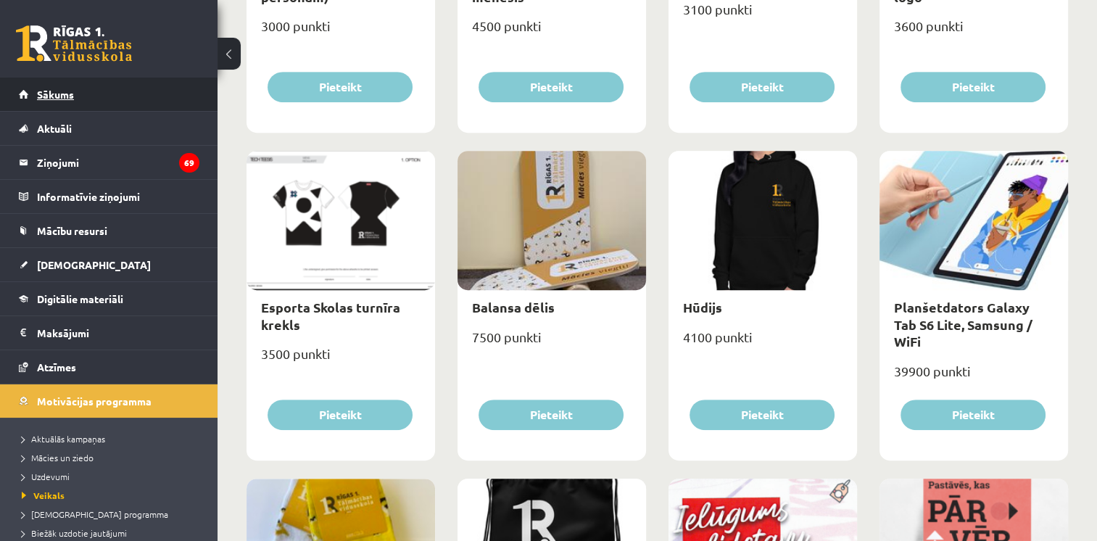
click at [116, 86] on link "Sākums" at bounding box center [109, 94] width 180 height 33
